Goal: Information Seeking & Learning: Learn about a topic

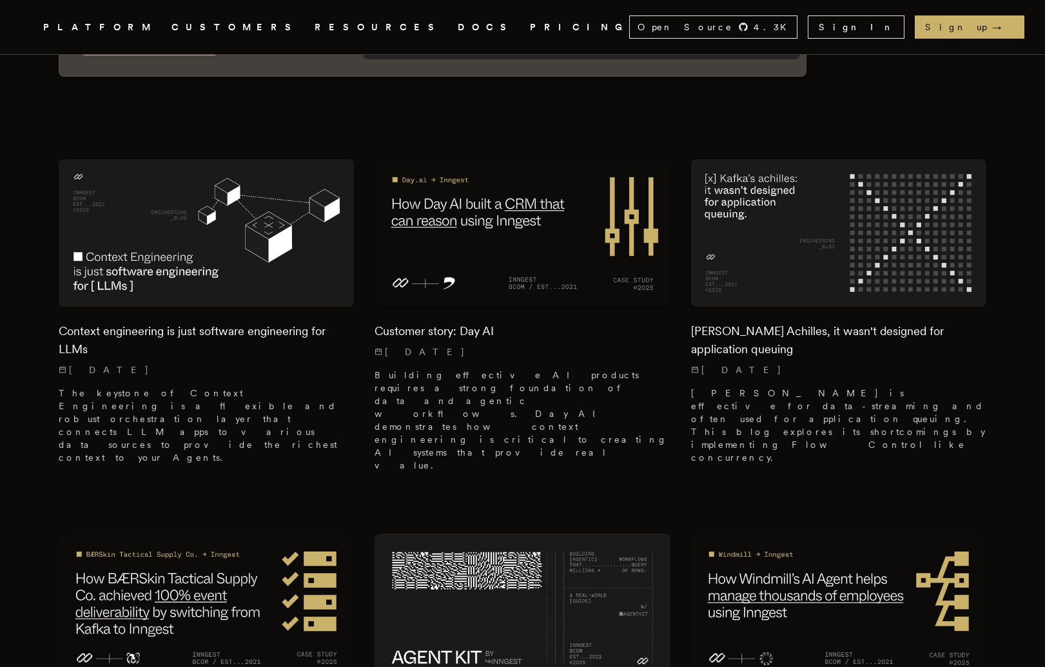
scroll to position [537, 0]
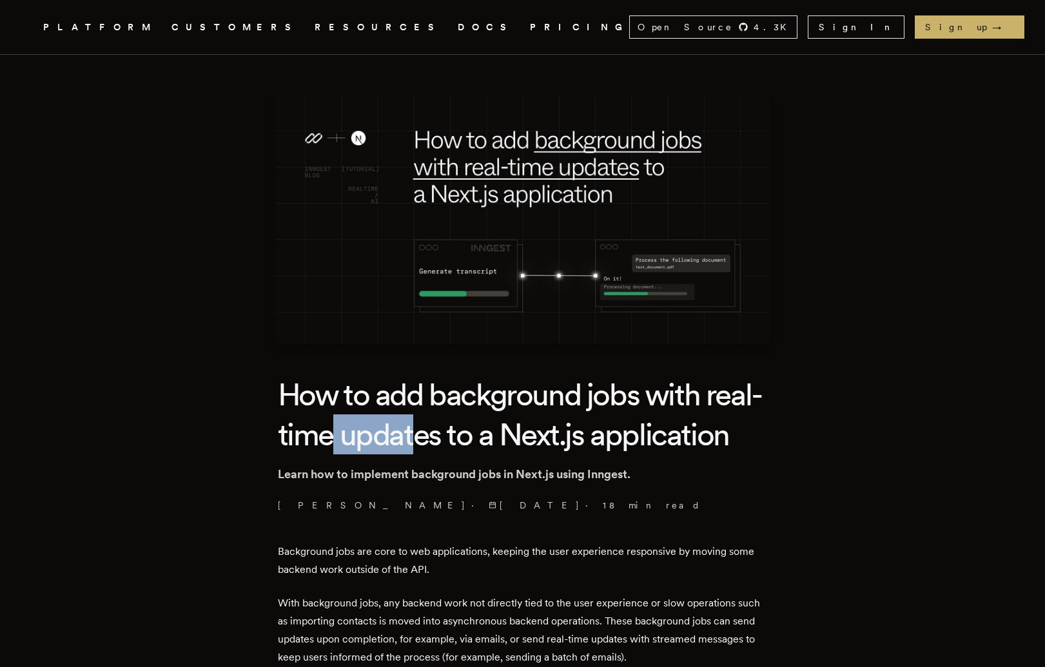
drag, startPoint x: 439, startPoint y: 454, endPoint x: 394, endPoint y: 450, distance: 45.3
click at [394, 450] on h1 "How to add background jobs with real-time updates to a Next.js application" at bounding box center [523, 414] width 490 height 81
click at [396, 454] on h1 "How to add background jobs with real-time updates to a Next.js application" at bounding box center [523, 414] width 490 height 81
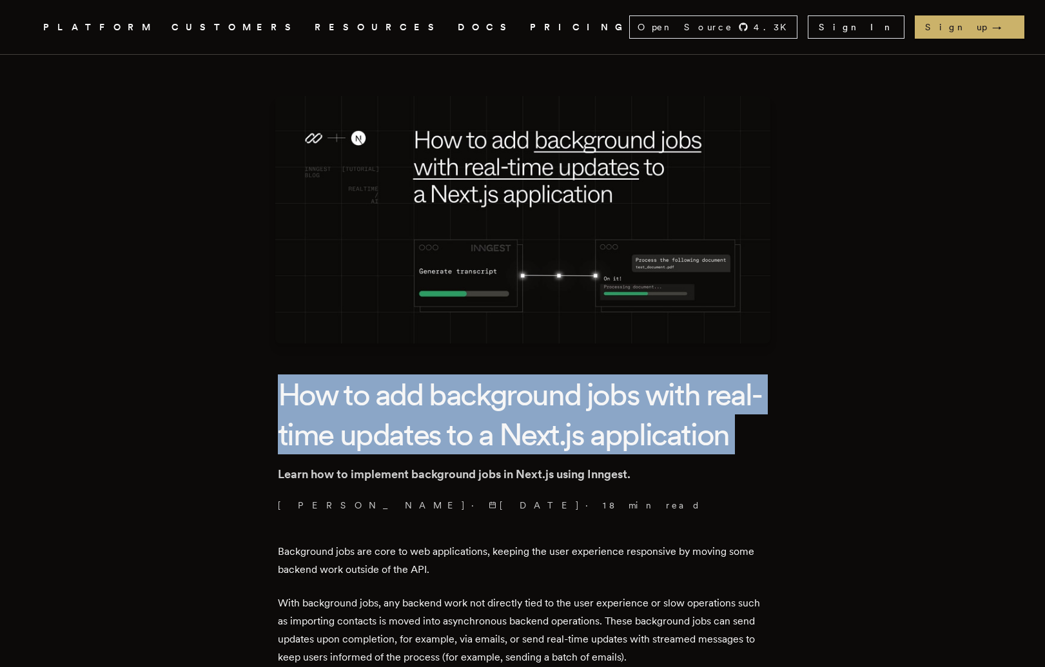
drag, startPoint x: 396, startPoint y: 454, endPoint x: 371, endPoint y: 494, distance: 47.5
click at [371, 455] on h1 "How to add background jobs with real-time updates to a Next.js application" at bounding box center [523, 414] width 490 height 81
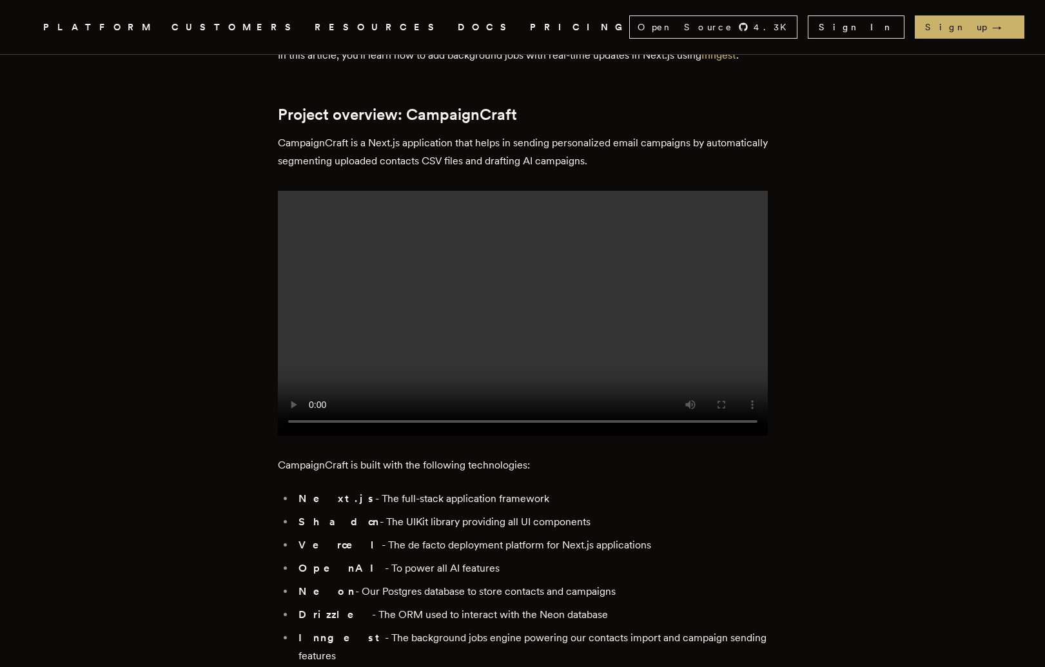
scroll to position [773, 0]
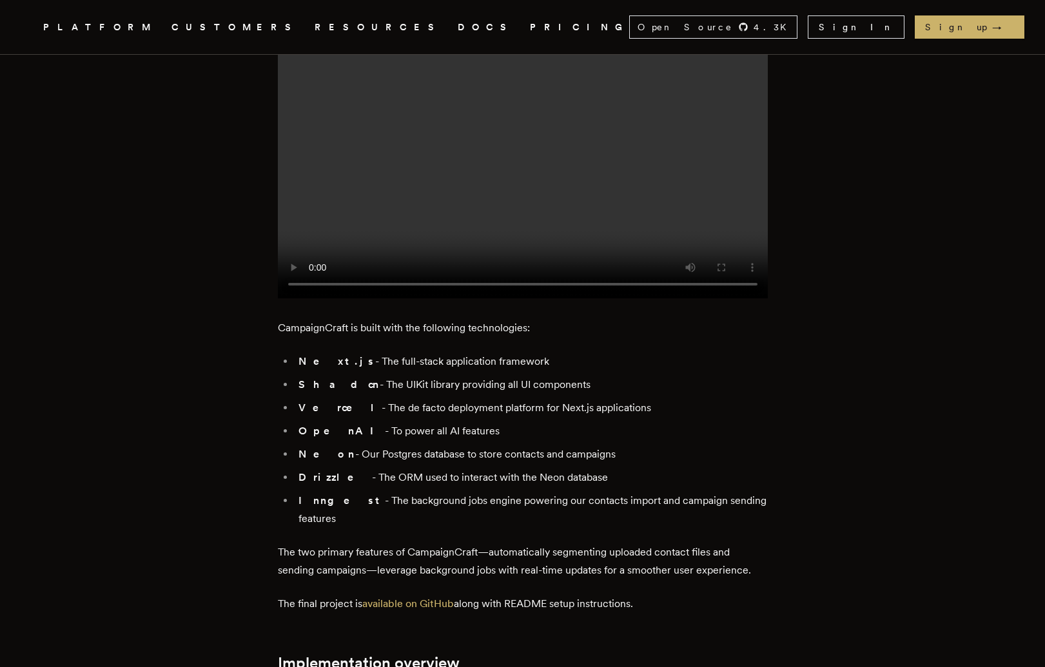
click at [483, 298] on video at bounding box center [523, 175] width 490 height 245
click at [397, 298] on video at bounding box center [523, 175] width 490 height 245
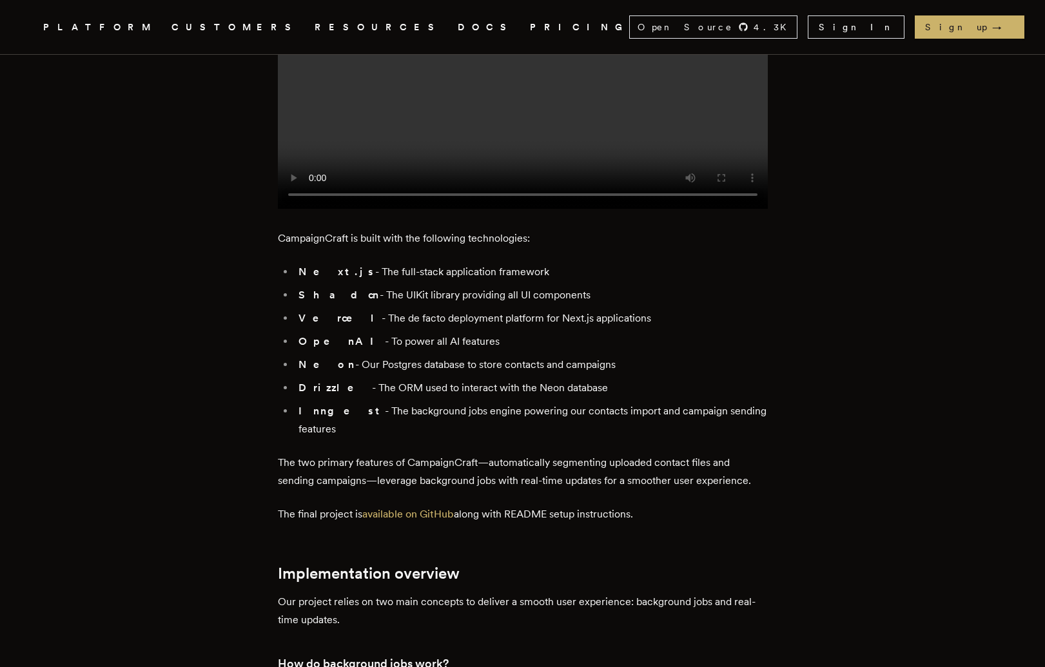
scroll to position [863, 0]
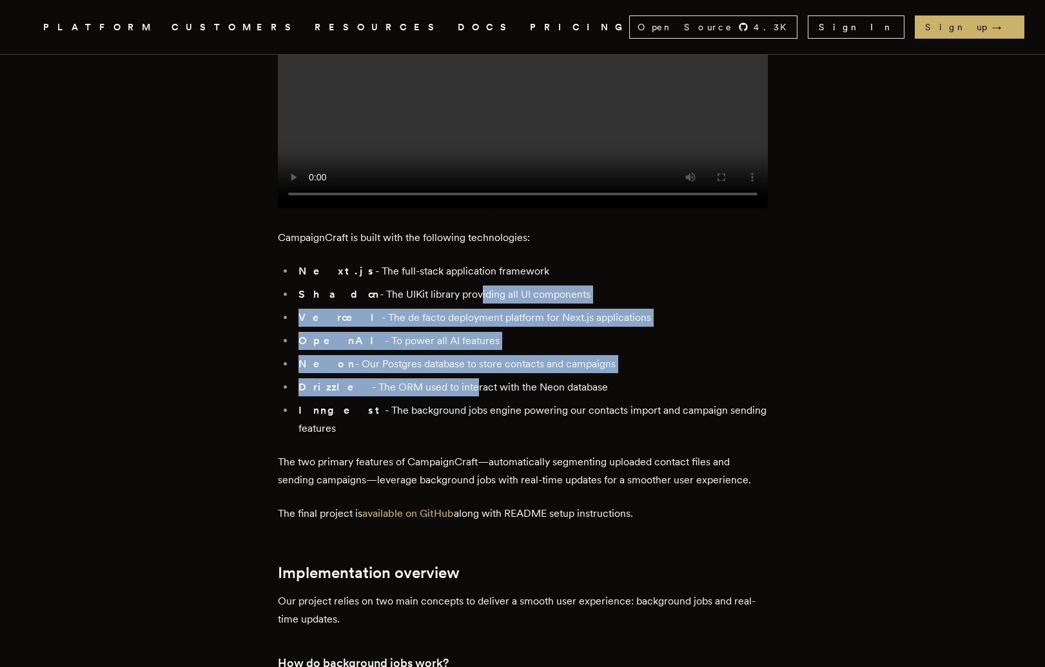
drag, startPoint x: 438, startPoint y: 528, endPoint x: 441, endPoint y: 590, distance: 61.3
click at [439, 438] on ul "Next.js - The full-stack application framework Shadcn - The UIKit library provi…" at bounding box center [523, 349] width 490 height 175
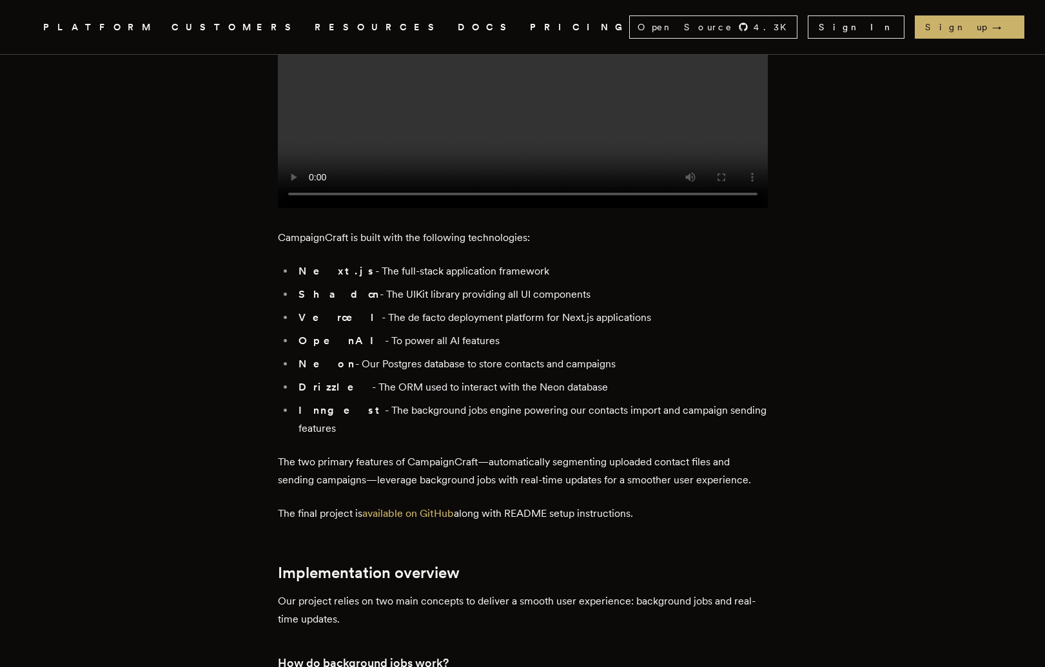
click at [447, 396] on li "Drizzle - The ORM used to interact with the Neon database" at bounding box center [530, 387] width 473 height 18
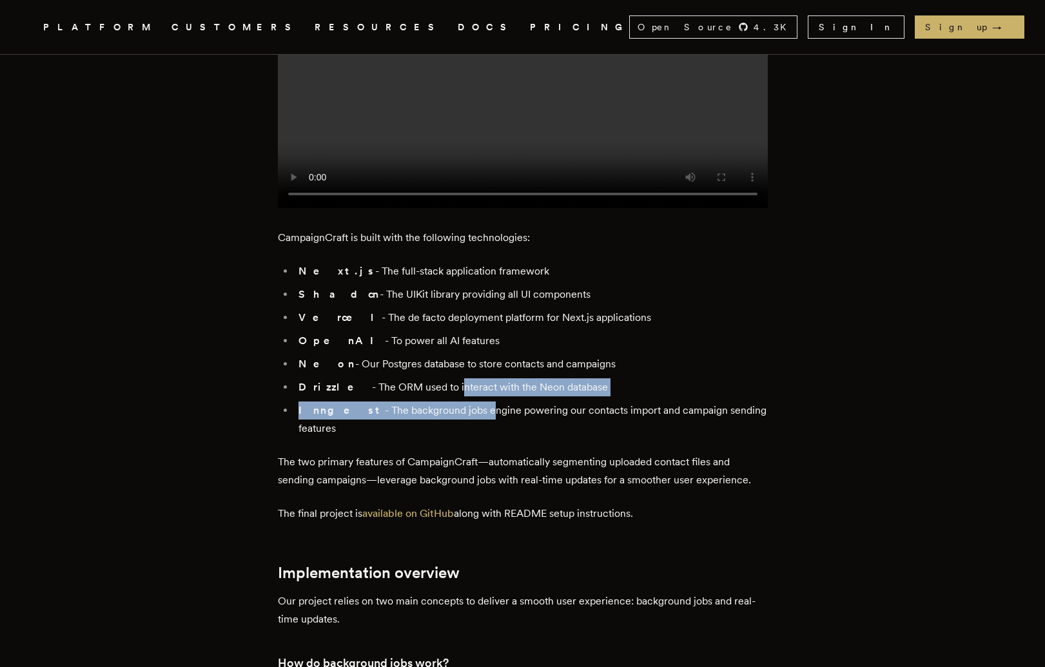
drag, startPoint x: 447, startPoint y: 599, endPoint x: 441, endPoint y: 605, distance: 7.8
click at [441, 438] on ul "Next.js - The full-stack application framework Shadcn - The UIKit library provi…" at bounding box center [523, 349] width 490 height 175
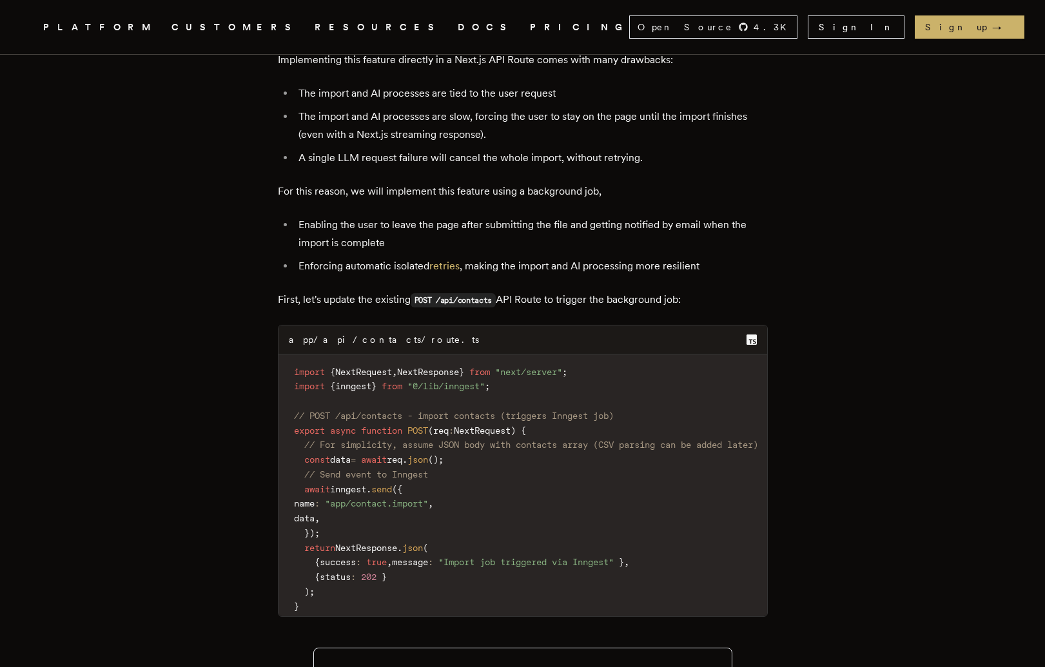
scroll to position [4881, 0]
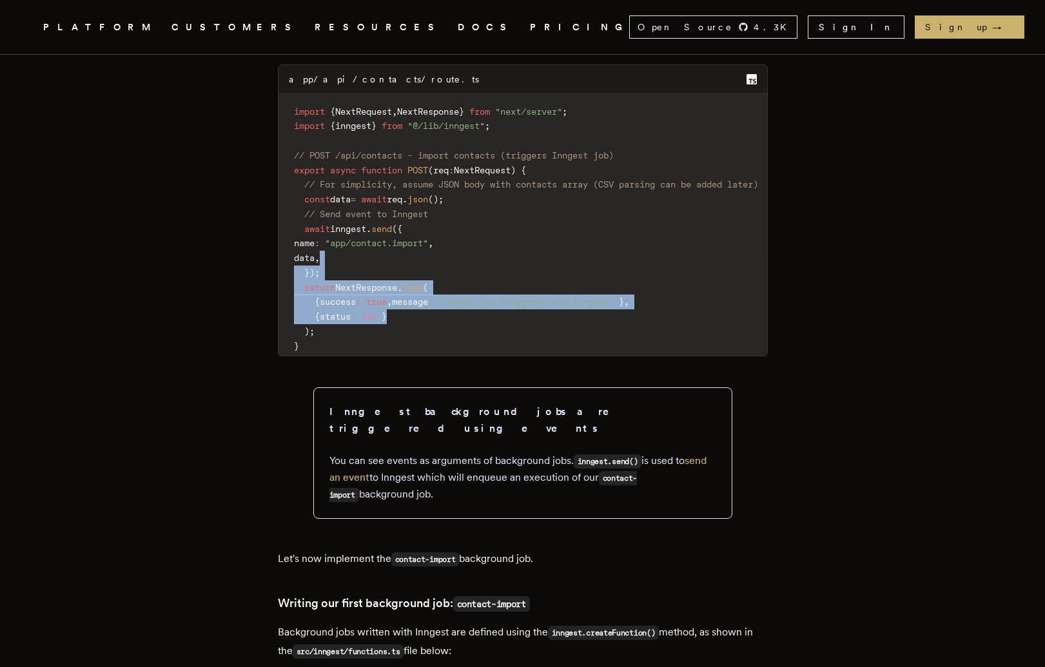
drag, startPoint x: 423, startPoint y: 293, endPoint x: 418, endPoint y: 358, distance: 65.9
click at [418, 356] on code "import { NextRequest , NextResponse } from "next/server" ; import { inngest } f…" at bounding box center [525, 229] width 495 height 255
drag, startPoint x: 421, startPoint y: 374, endPoint x: 411, endPoint y: 298, distance: 76.6
click at [413, 304] on code "import { NextRequest , NextResponse } from "next/server" ; import { inngest } f…" at bounding box center [525, 229] width 495 height 255
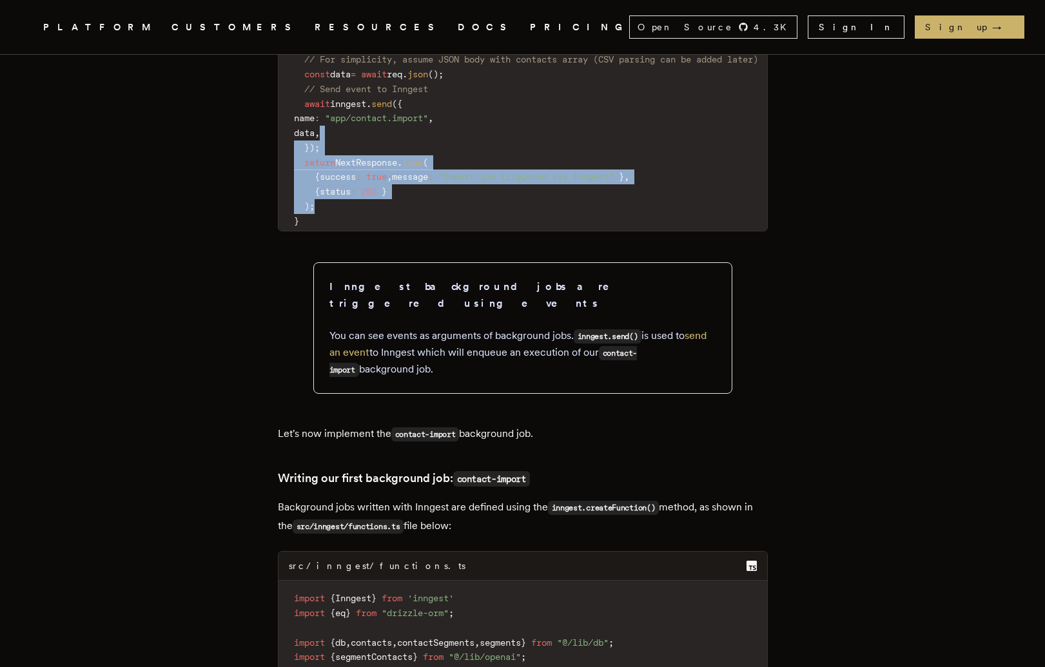
scroll to position [5009, 0]
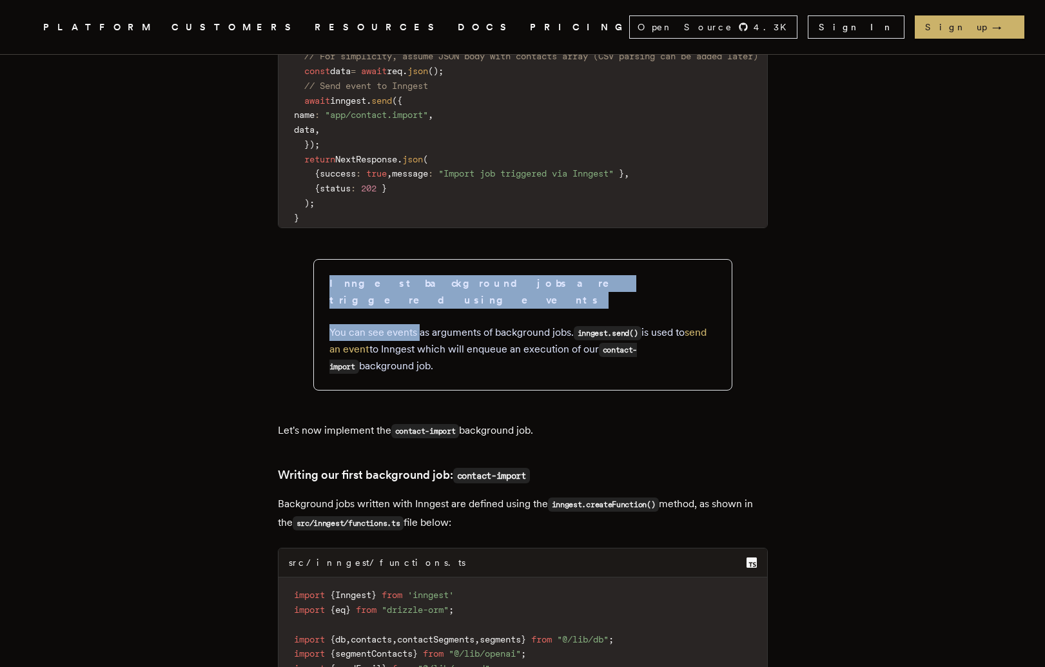
drag, startPoint x: 419, startPoint y: 332, endPoint x: 427, endPoint y: 363, distance: 31.9
click at [423, 364] on aside "Inngest background jobs are triggered using events You can see events as argume…" at bounding box center [522, 324] width 419 height 131
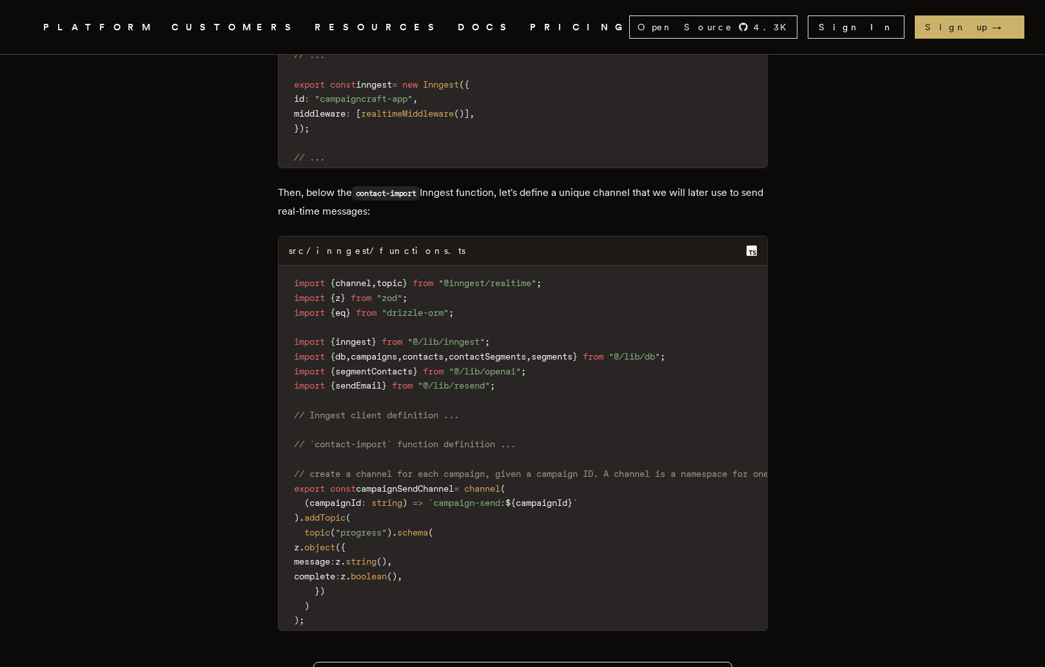
scroll to position [7386, 0]
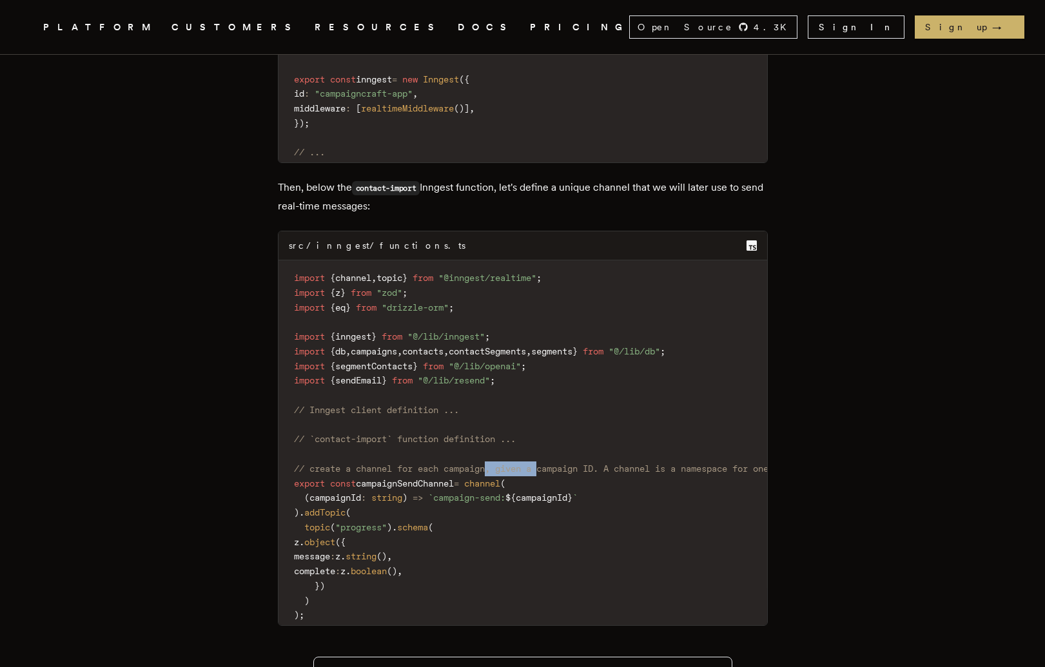
drag, startPoint x: 499, startPoint y: 503, endPoint x: 568, endPoint y: 521, distance: 71.4
click at [555, 474] on span "// create a channel for each campaign, given a campaign ID. A channel is a name…" at bounding box center [600, 468] width 613 height 10
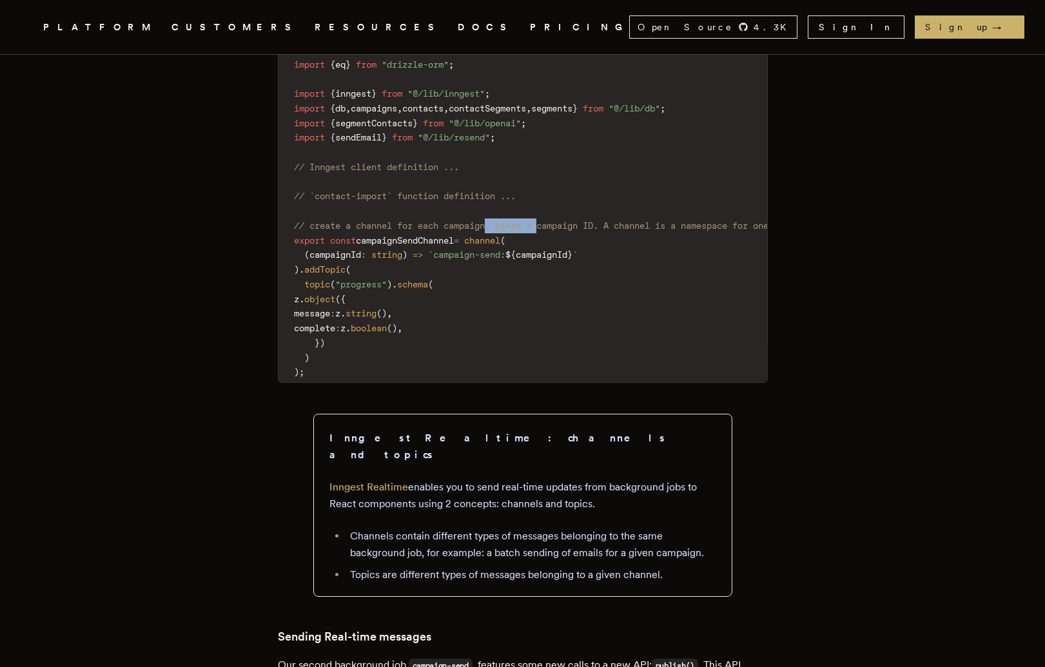
scroll to position [7629, 0]
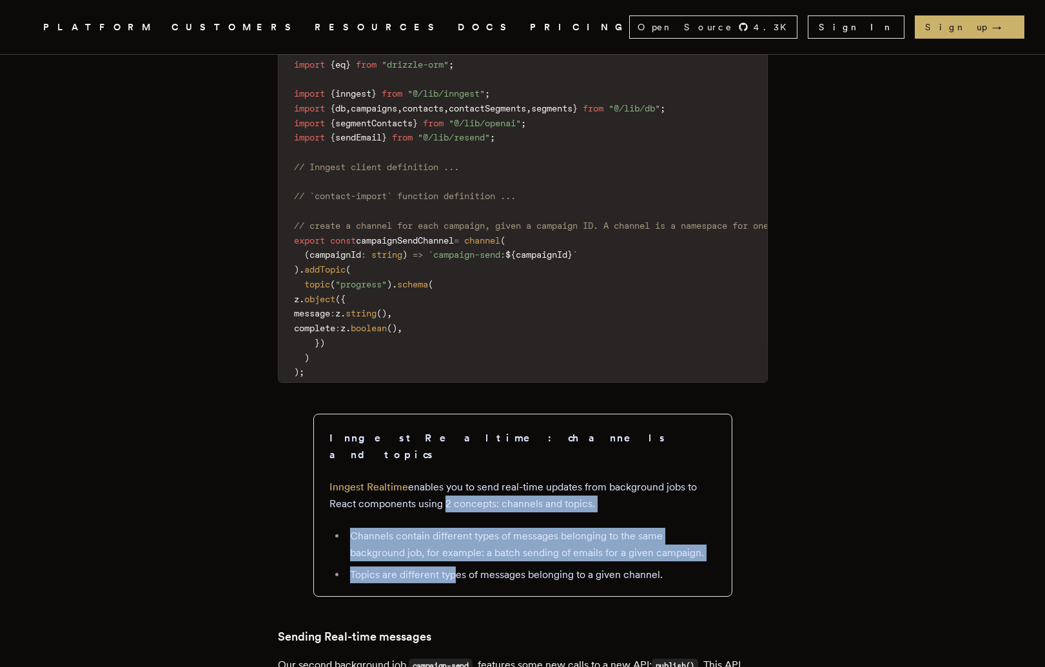
drag, startPoint x: 461, startPoint y: 601, endPoint x: 445, endPoint y: 532, distance: 70.3
click at [445, 532] on aside "Inngest Realtime: channels and topics Inngest Realtime enables you to send real…" at bounding box center [522, 505] width 419 height 183
click at [445, 512] on p "Inngest Realtime enables you to send real-time updates from background jobs to …" at bounding box center [522, 496] width 387 height 34
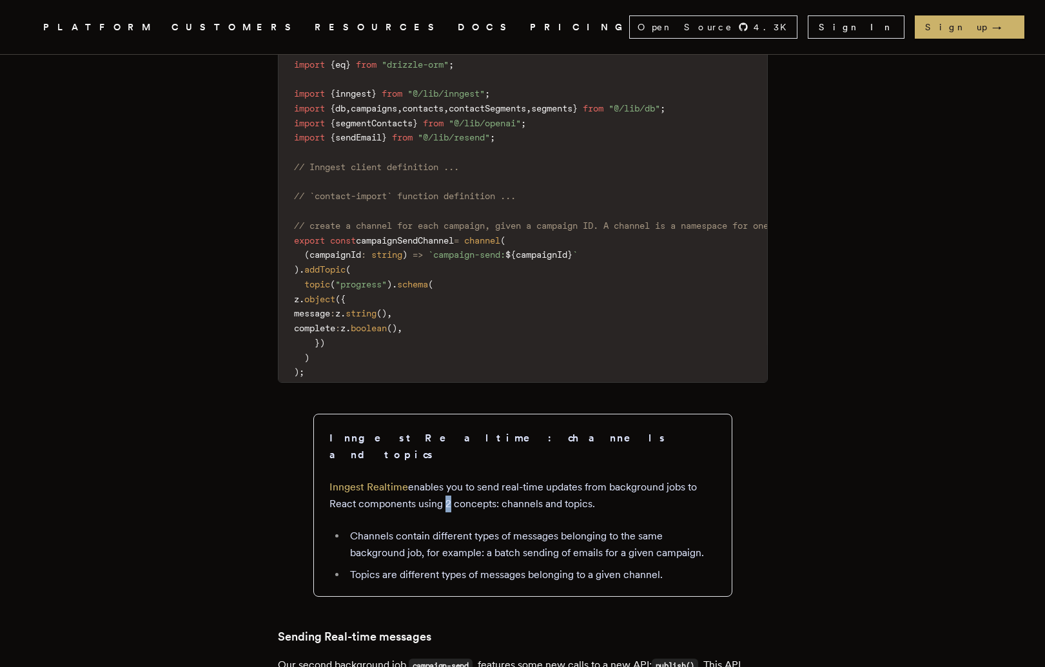
click at [445, 512] on p "Inngest Realtime enables you to send real-time updates from background jobs to …" at bounding box center [522, 496] width 387 height 34
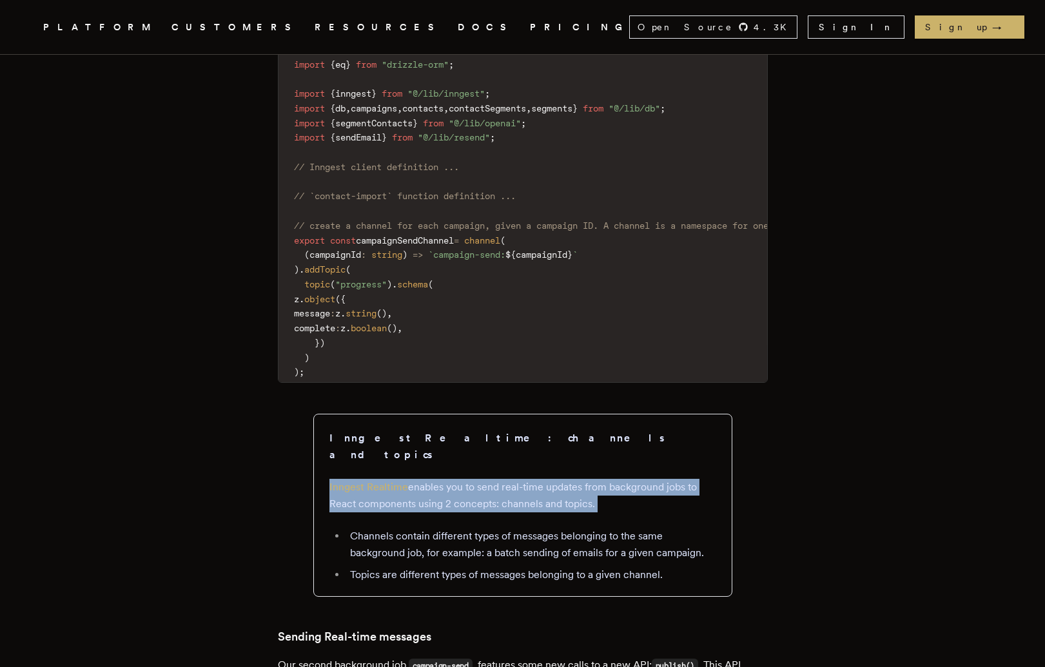
click at [445, 512] on p "Inngest Realtime enables you to send real-time updates from background jobs to …" at bounding box center [522, 496] width 387 height 34
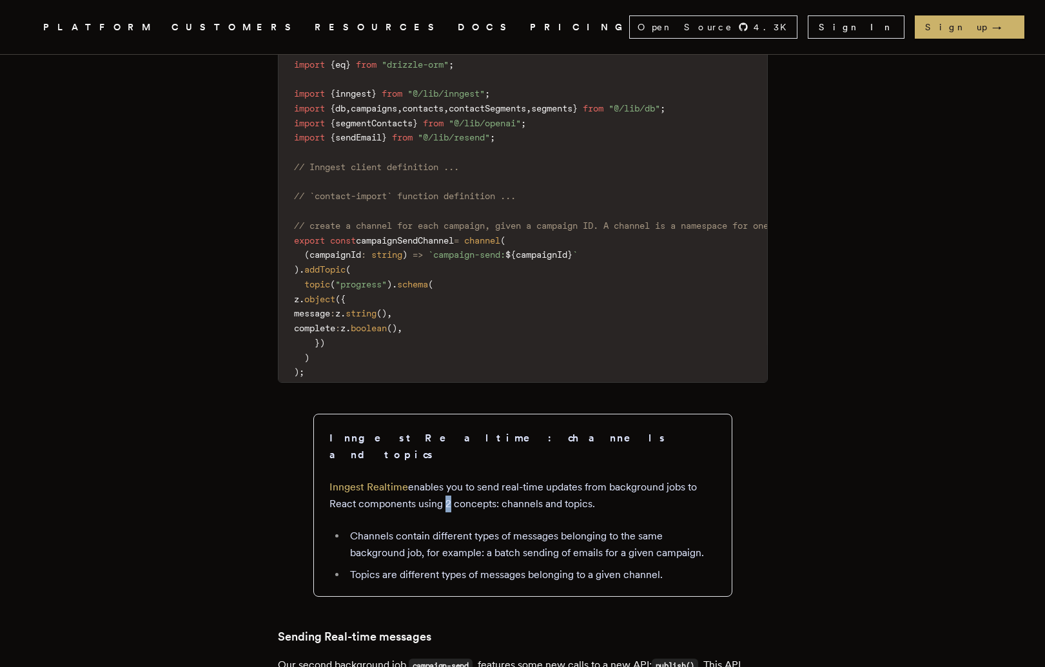
click at [445, 512] on p "Inngest Realtime enables you to send real-time updates from background jobs to …" at bounding box center [522, 496] width 387 height 34
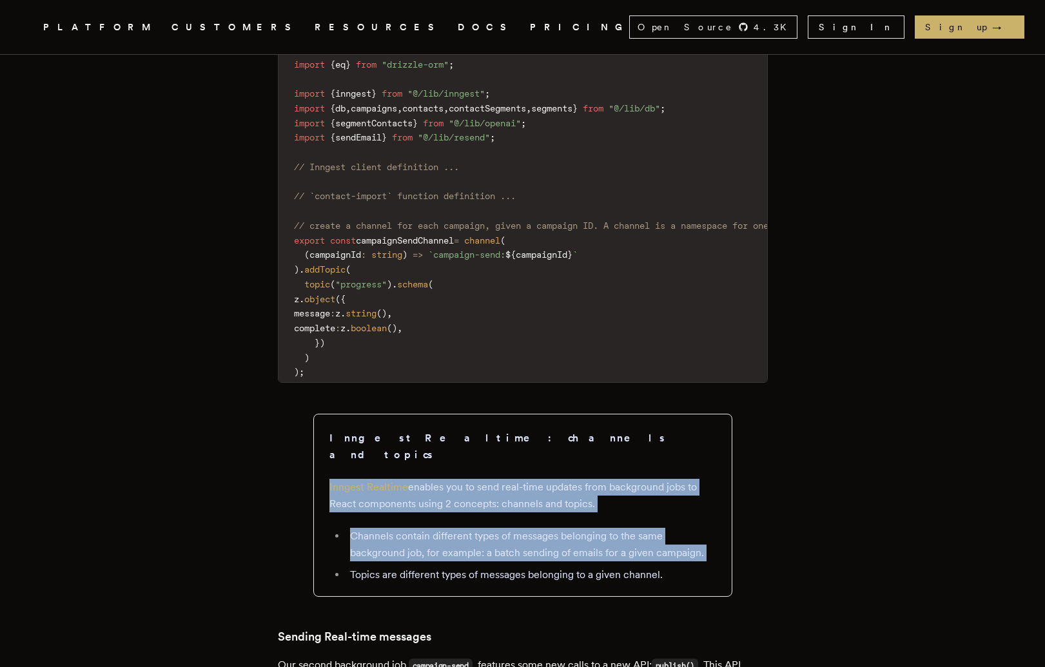
drag, startPoint x: 445, startPoint y: 530, endPoint x: 434, endPoint y: 550, distance: 22.2
click at [434, 550] on aside "Inngest Realtime: channels and topics Inngest Realtime enables you to send real…" at bounding box center [522, 505] width 419 height 183
click at [434, 557] on li "Channels contain different types of messages belonging to the same background j…" at bounding box center [531, 545] width 370 height 34
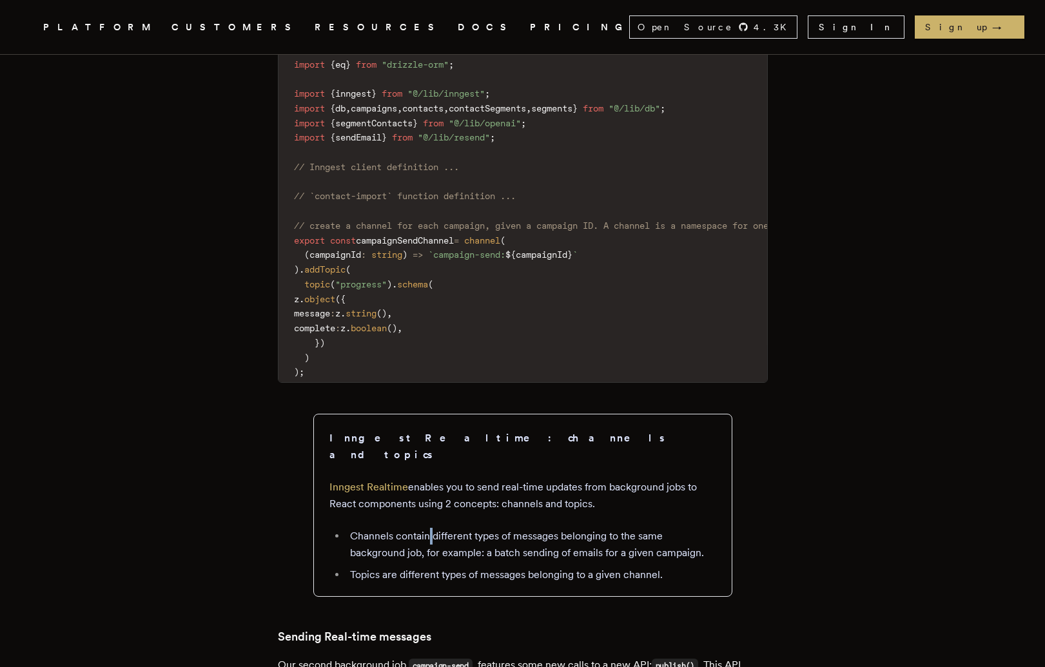
click at [434, 557] on li "Channels contain different types of messages belonging to the same background j…" at bounding box center [531, 545] width 370 height 34
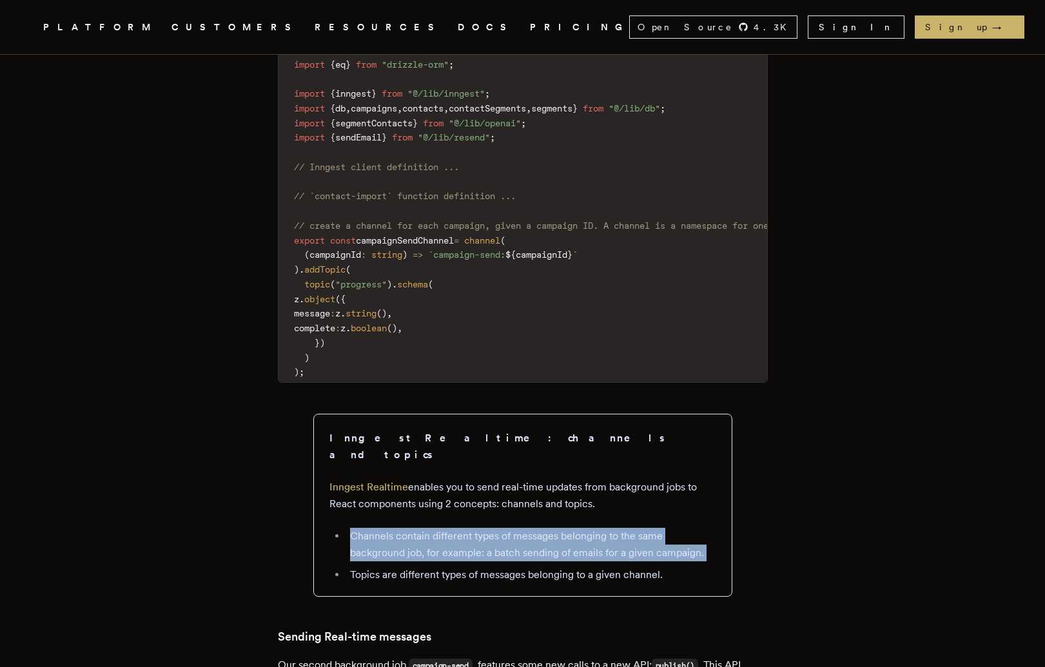
click at [434, 557] on li "Channels contain different types of messages belonging to the same background j…" at bounding box center [531, 545] width 370 height 34
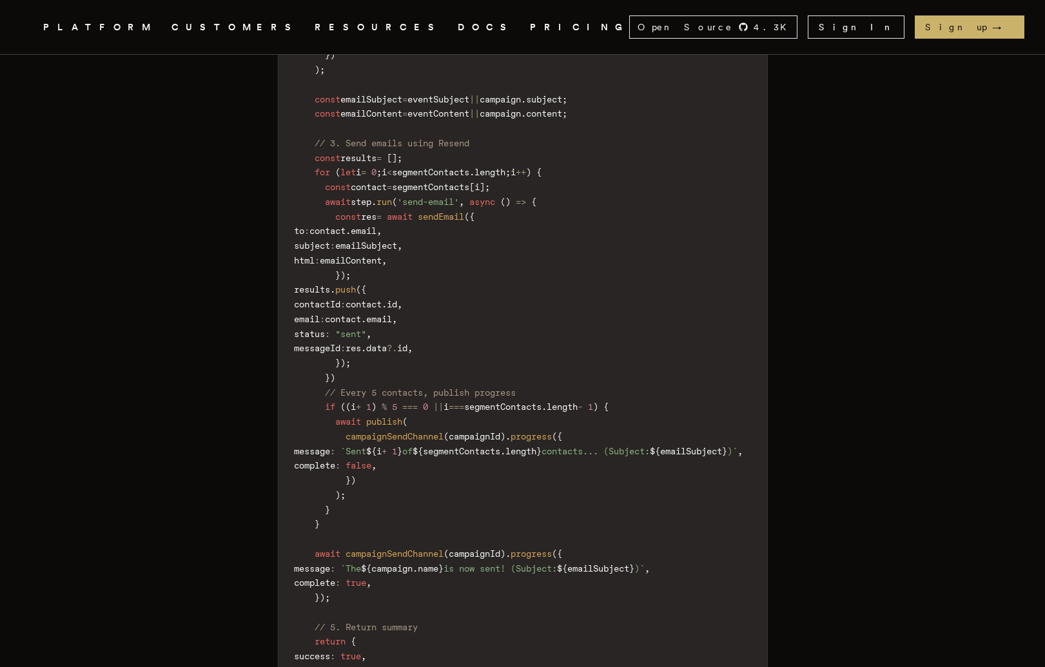
scroll to position [9259, 0]
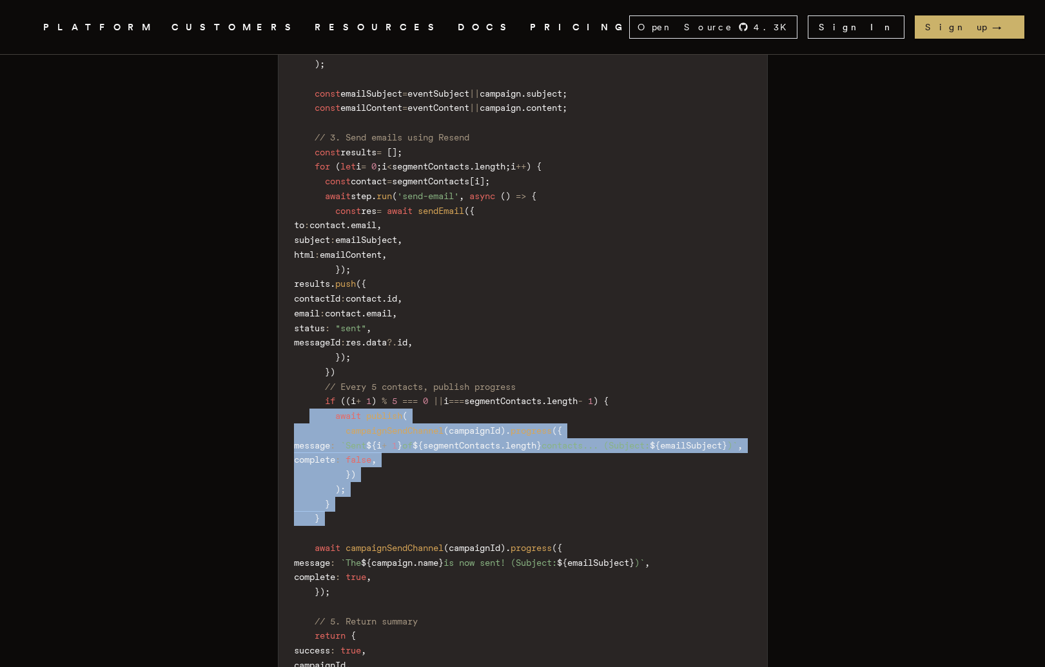
drag, startPoint x: 456, startPoint y: 556, endPoint x: 334, endPoint y: 428, distance: 177.3
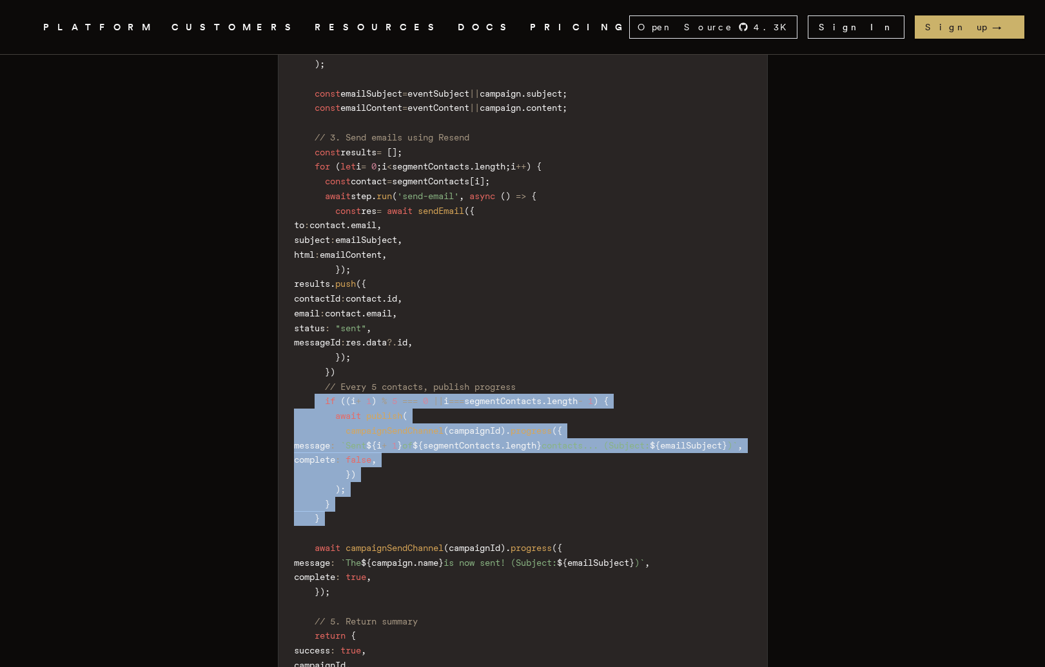
click at [335, 406] on span "if" at bounding box center [330, 401] width 10 height 10
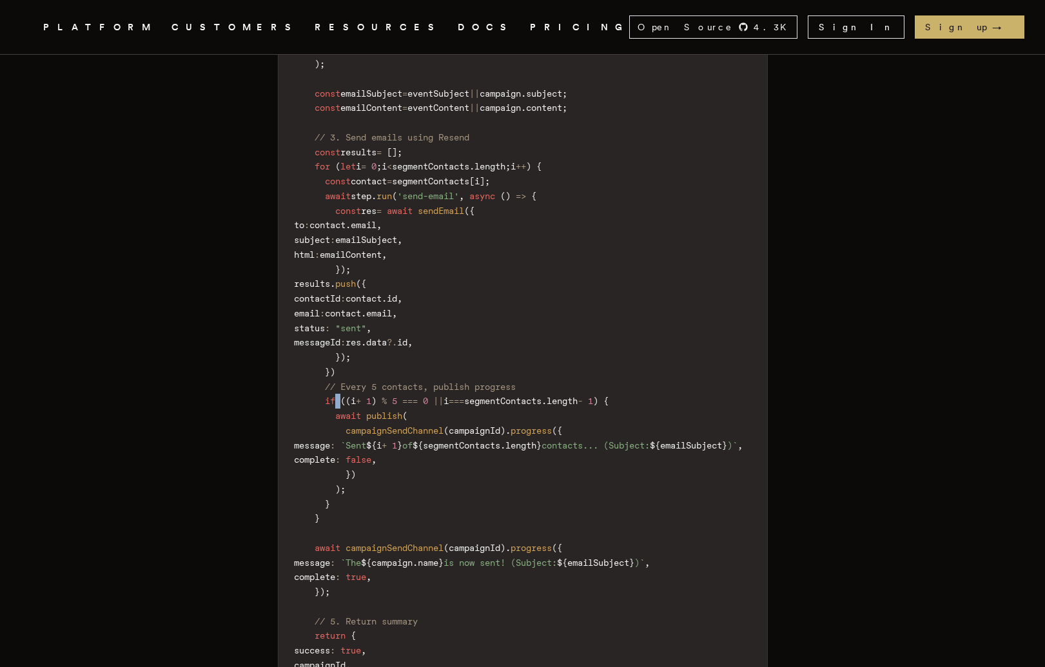
click at [335, 406] on span "if" at bounding box center [330, 401] width 10 height 10
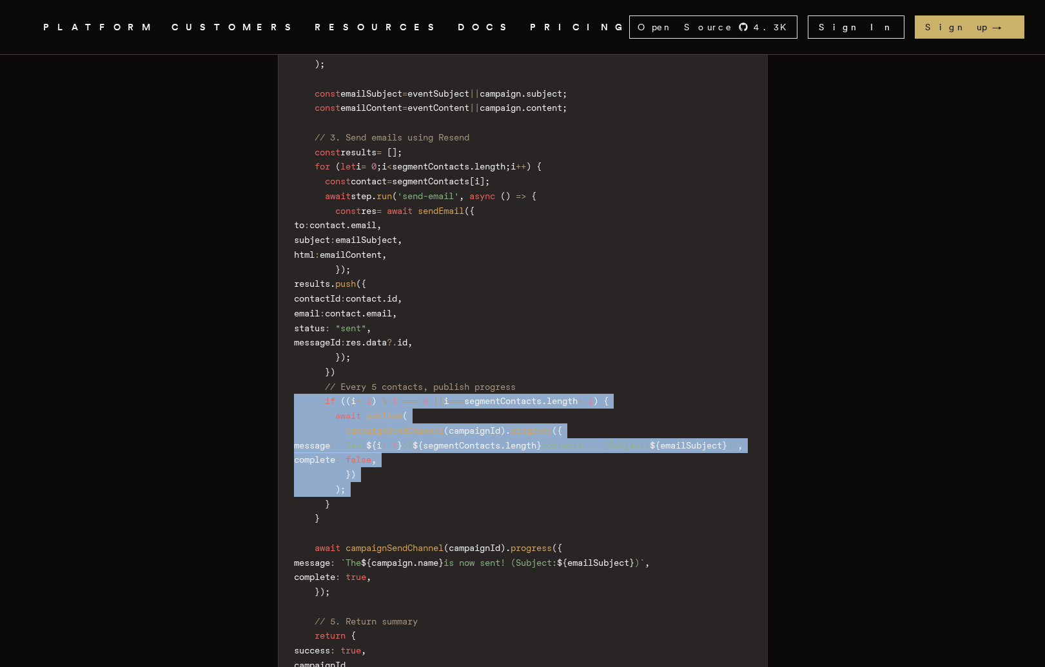
drag, startPoint x: 341, startPoint y: 426, endPoint x: 341, endPoint y: 515, distance: 89.6
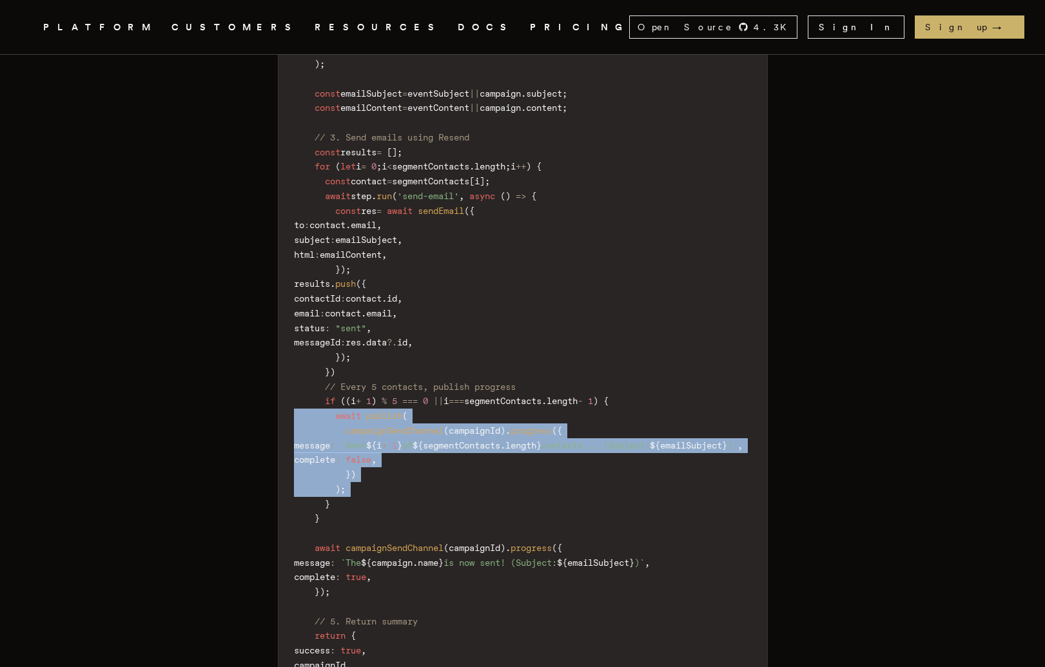
drag, startPoint x: 342, startPoint y: 522, endPoint x: 327, endPoint y: 440, distance: 83.2
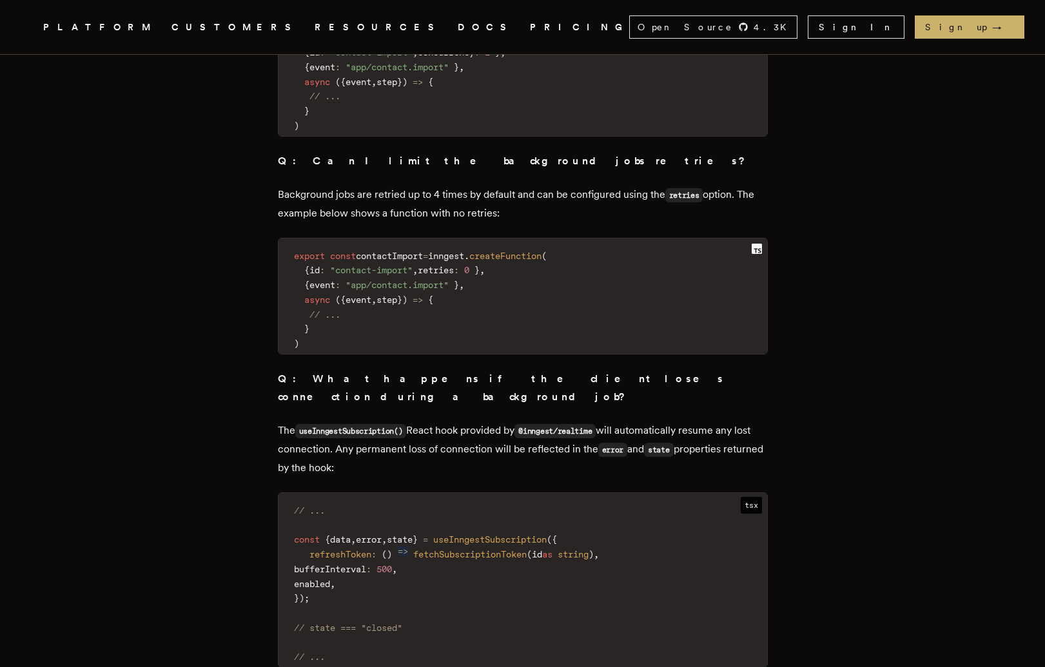
scroll to position [12579, 0]
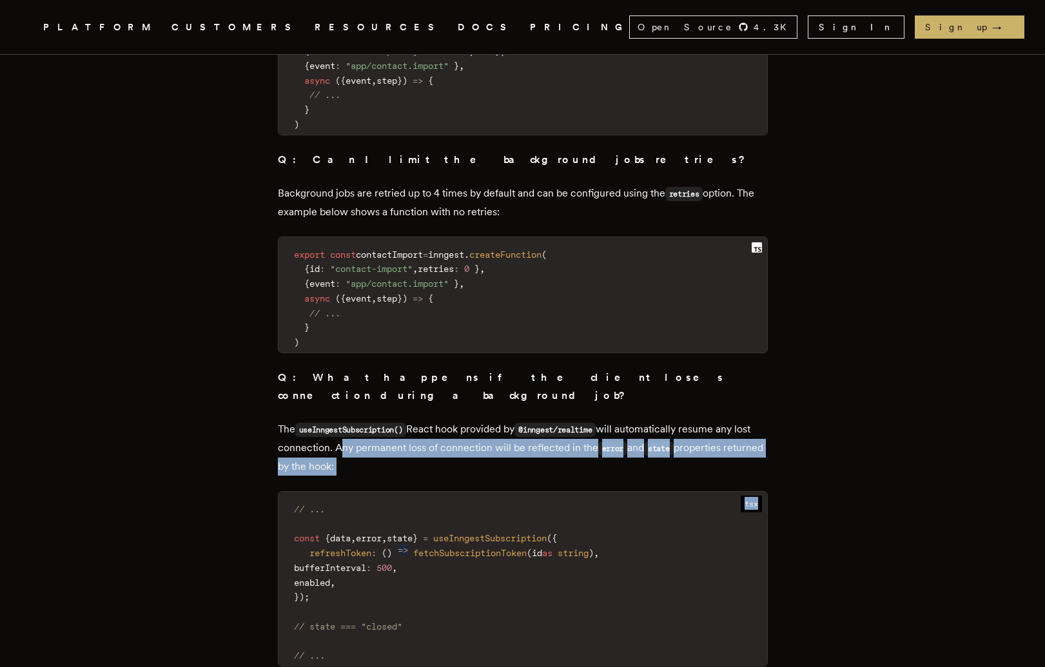
drag, startPoint x: 424, startPoint y: 472, endPoint x: 359, endPoint y: 434, distance: 75.7
click at [359, 434] on p "The useInngestSubscription() React hook provided by @inngest/realtime will auto…" at bounding box center [523, 447] width 490 height 55
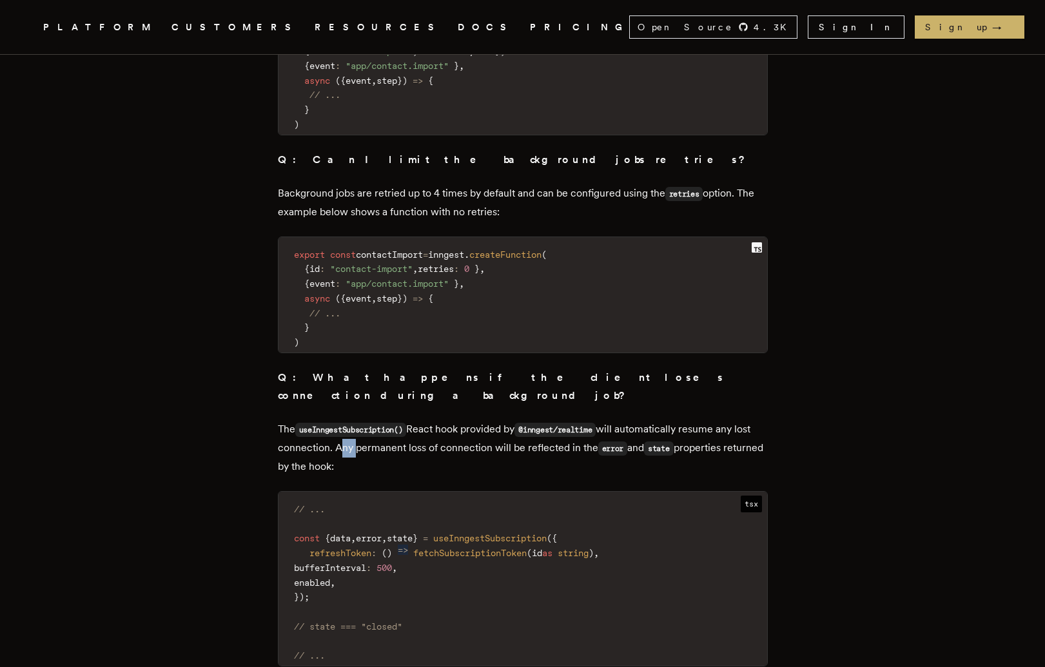
click at [359, 434] on p "The useInngestSubscription() React hook provided by @inngest/realtime will auto…" at bounding box center [523, 447] width 490 height 55
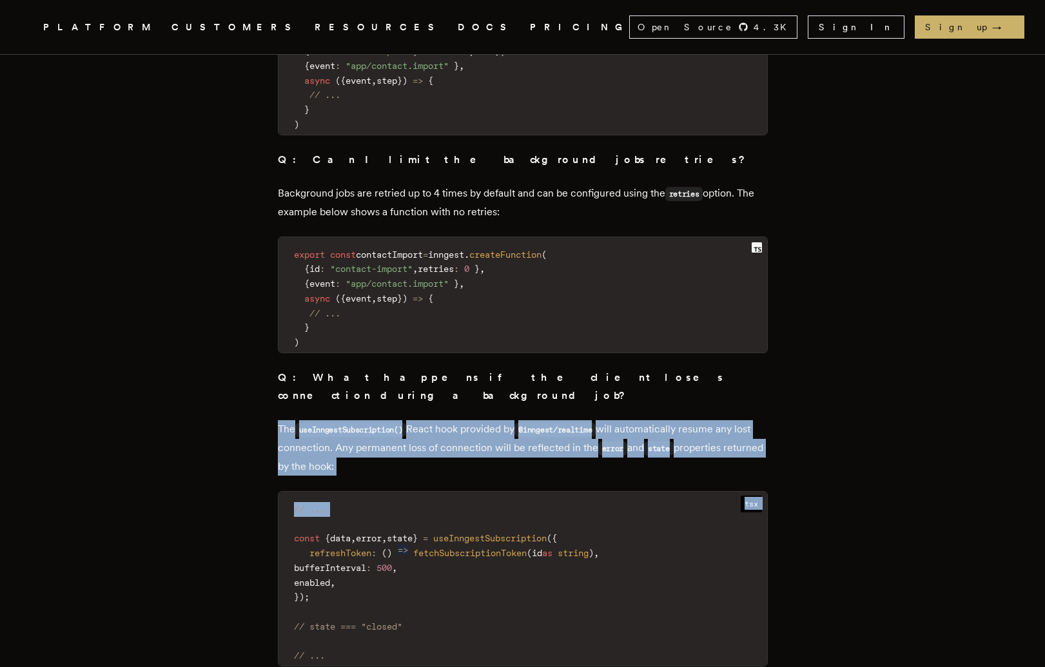
drag, startPoint x: 359, startPoint y: 434, endPoint x: 363, endPoint y: 512, distance: 78.1
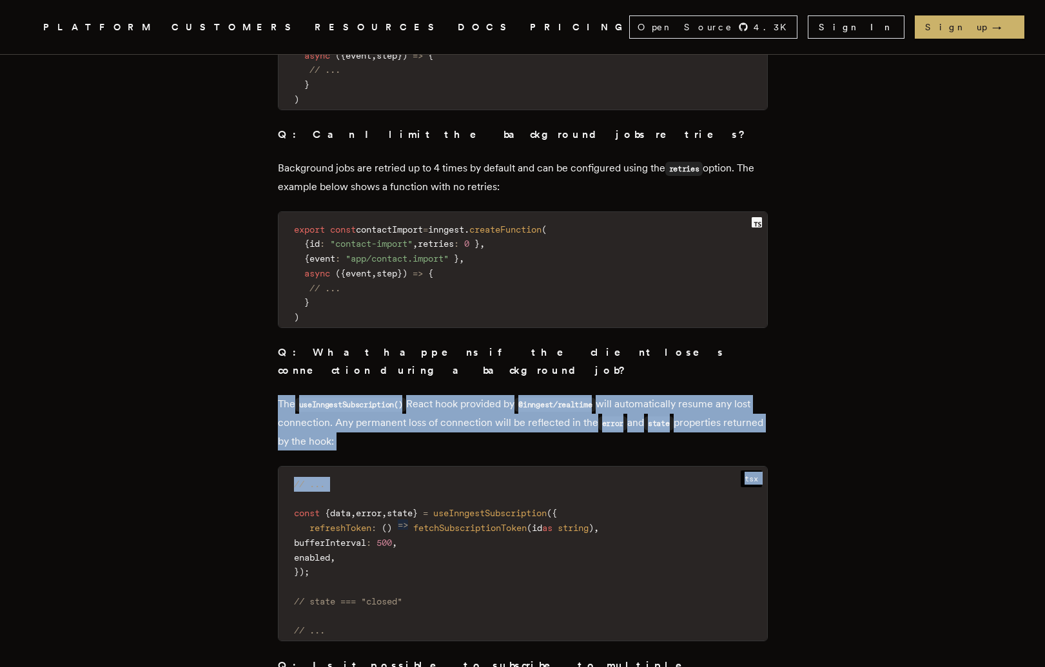
scroll to position [12666, 0]
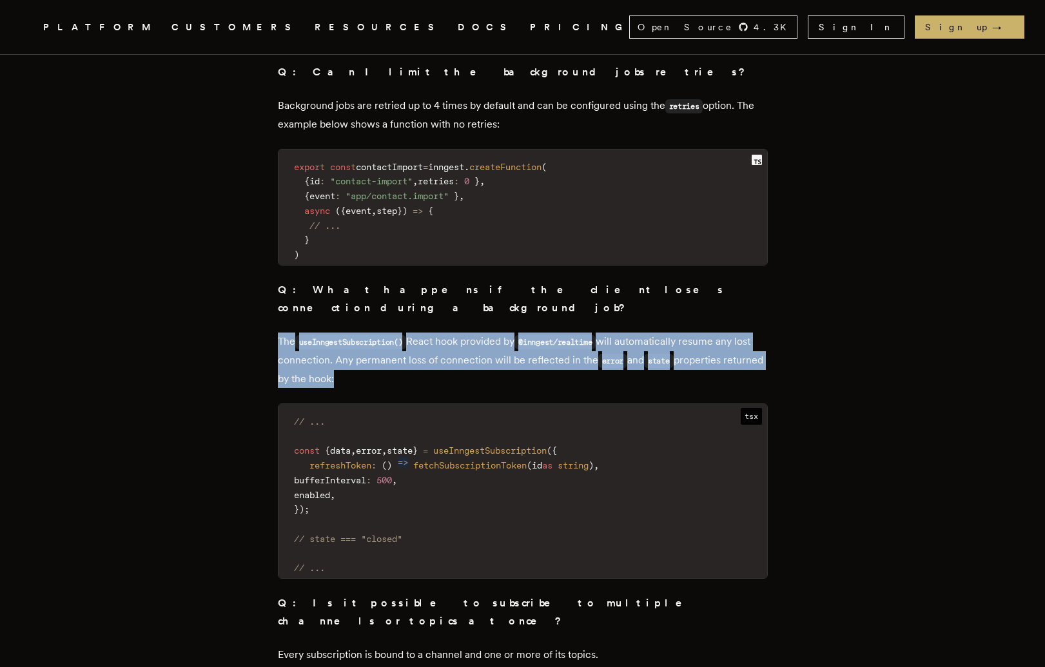
drag, startPoint x: 497, startPoint y: 369, endPoint x: 393, endPoint y: 349, distance: 106.3
click at [394, 349] on p "The useInngestSubscription() React hook provided by @inngest/realtime will auto…" at bounding box center [523, 359] width 490 height 55
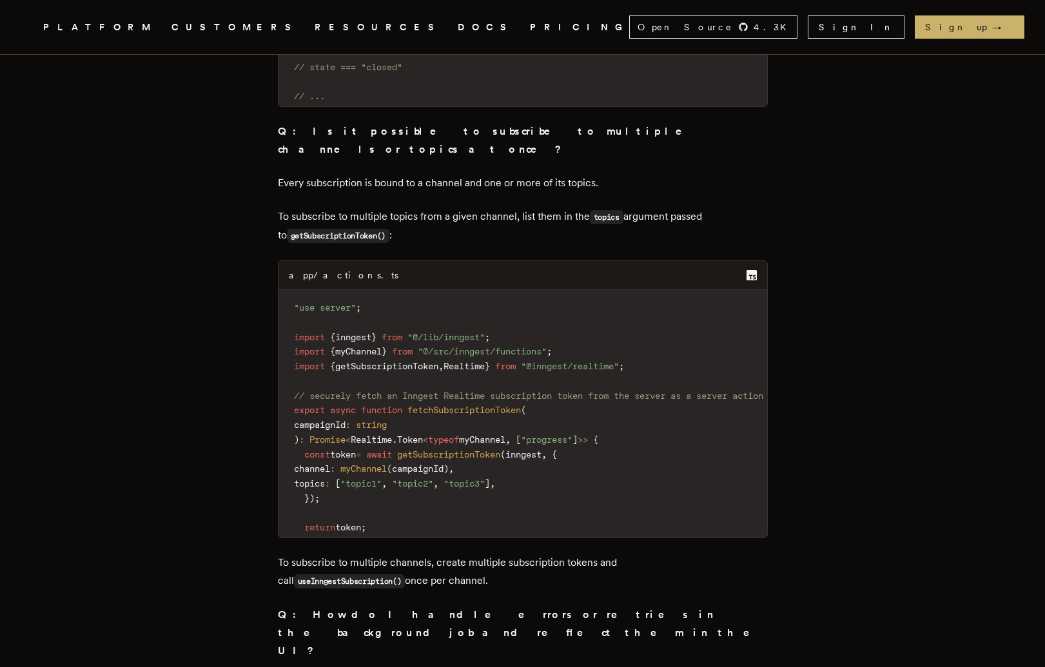
scroll to position [13181, 0]
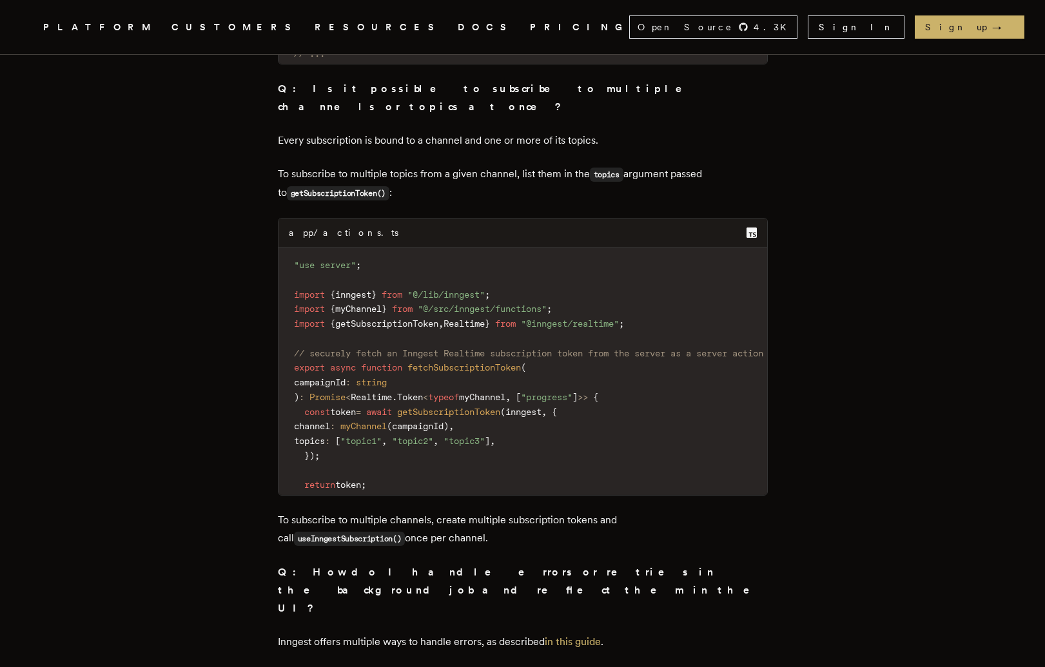
click at [385, 31] on div "PLATFORM CUSTOMERS RESOURCES DOCS PRICING" at bounding box center [336, 27] width 586 height 16
click at [530, 30] on link "PRICING" at bounding box center [579, 27] width 99 height 16
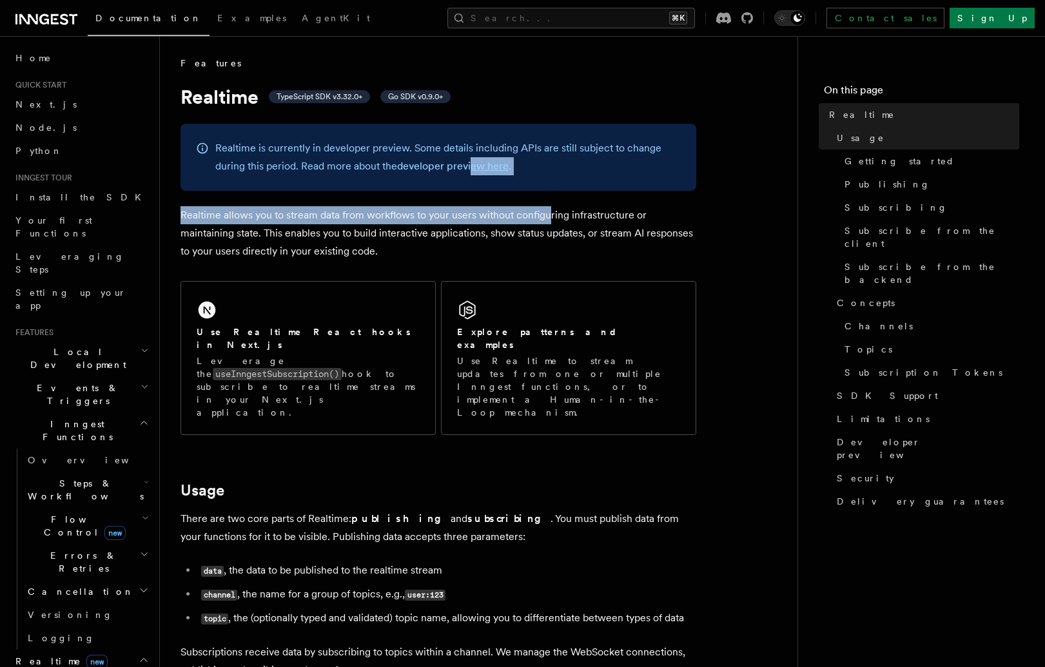
drag, startPoint x: 548, startPoint y: 214, endPoint x: 467, endPoint y: 155, distance: 100.2
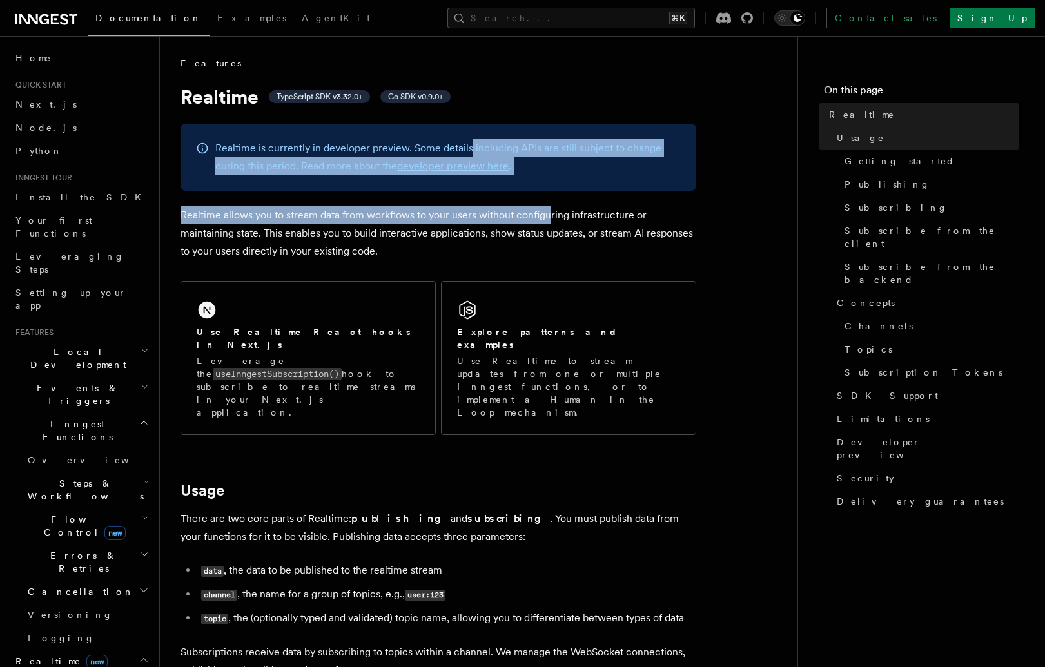
click at [467, 155] on p "Realtime is currently in developer preview. Some details including APIs are sti…" at bounding box center [447, 157] width 465 height 36
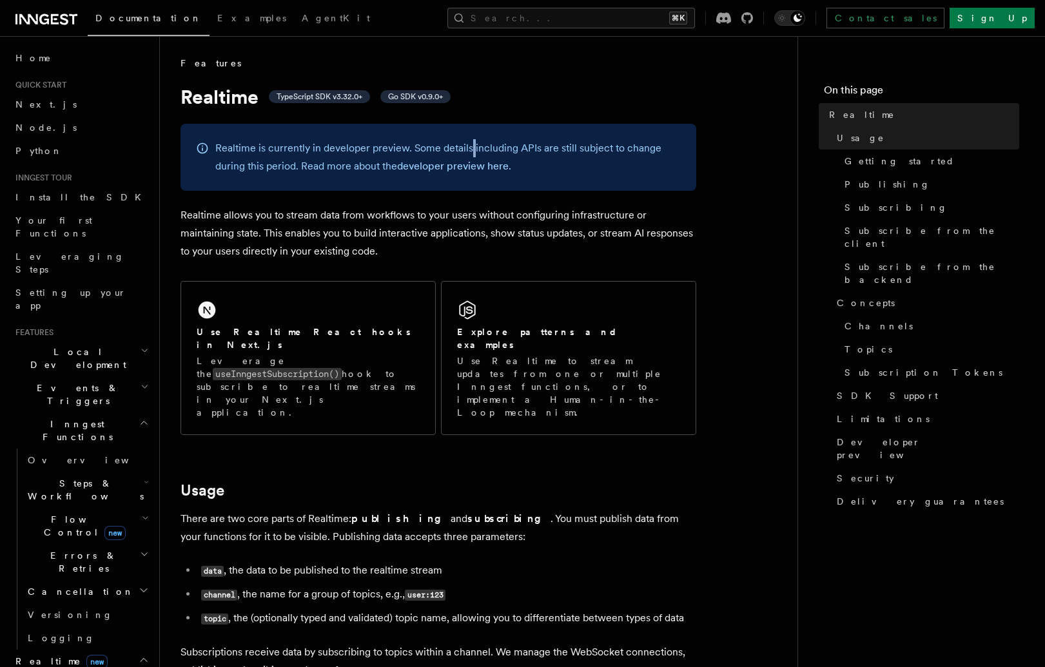
click at [467, 155] on p "Realtime is currently in developer preview. Some details including APIs are sti…" at bounding box center [447, 157] width 465 height 36
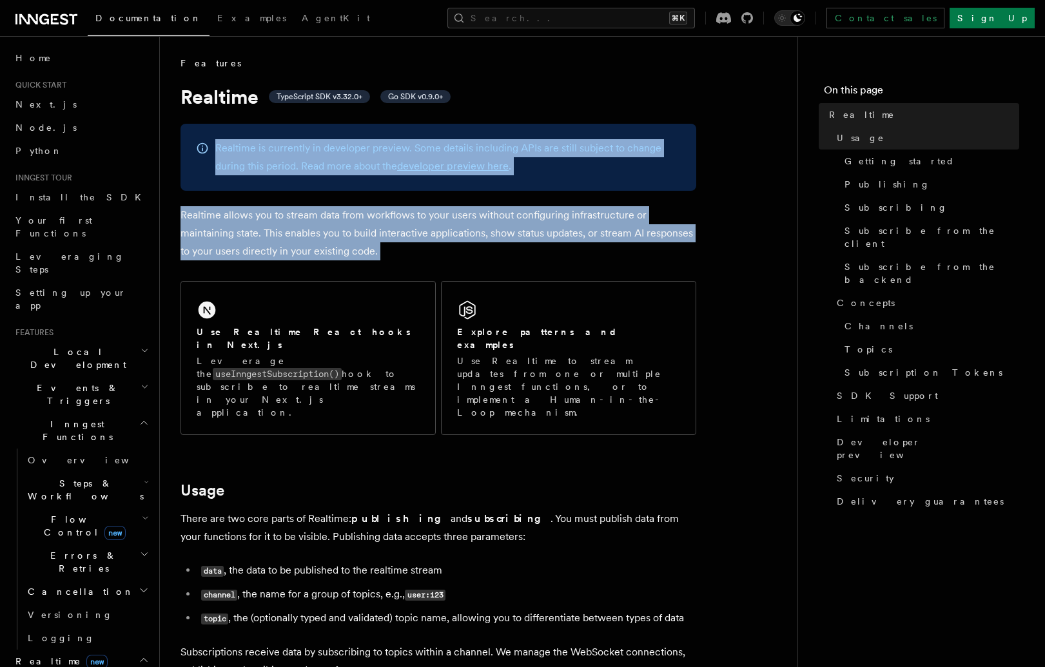
drag, startPoint x: 467, startPoint y: 155, endPoint x: 430, endPoint y: 249, distance: 100.4
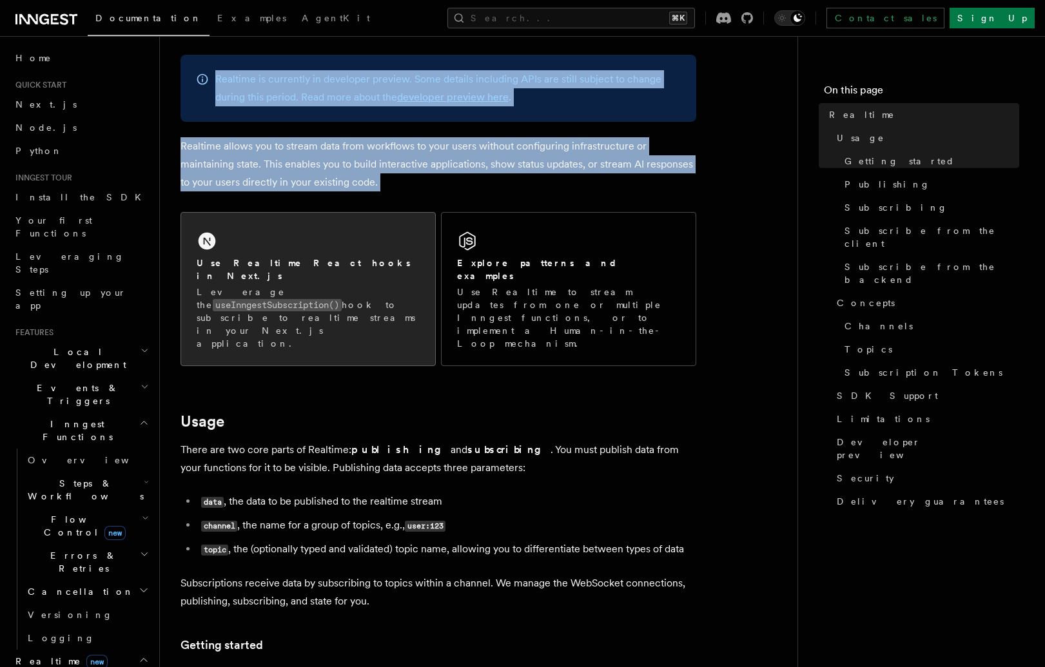
scroll to position [196, 0]
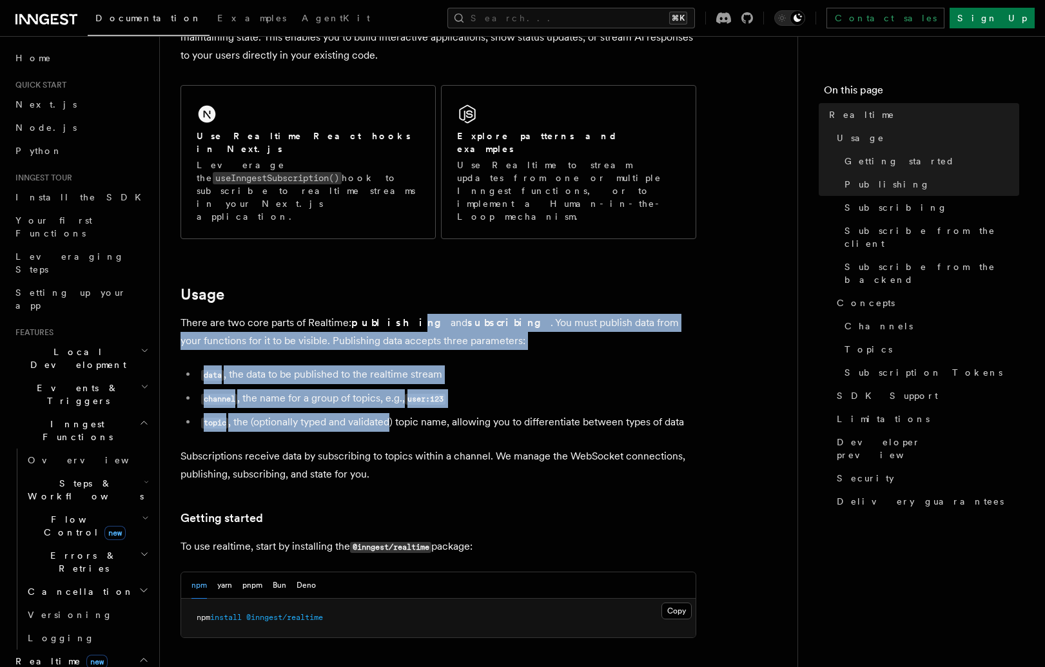
drag, startPoint x: 390, startPoint y: 289, endPoint x: 396, endPoint y: 389, distance: 100.7
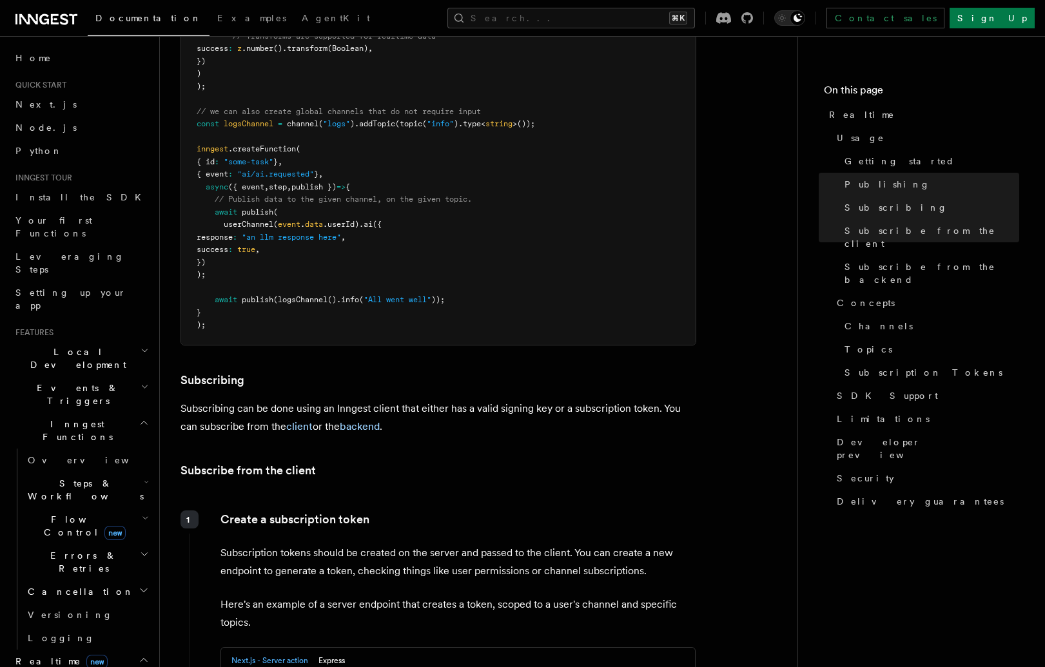
scroll to position [1132, 0]
drag, startPoint x: 413, startPoint y: 419, endPoint x: 413, endPoint y: 437, distance: 17.4
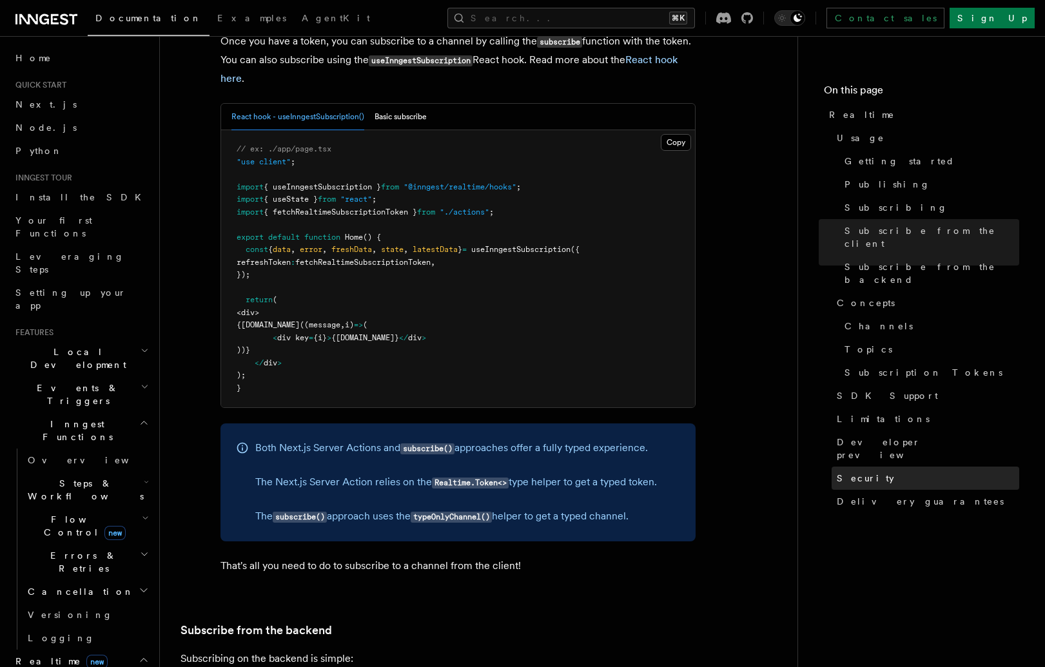
click at [865, 467] on link "Security" at bounding box center [925, 478] width 188 height 23
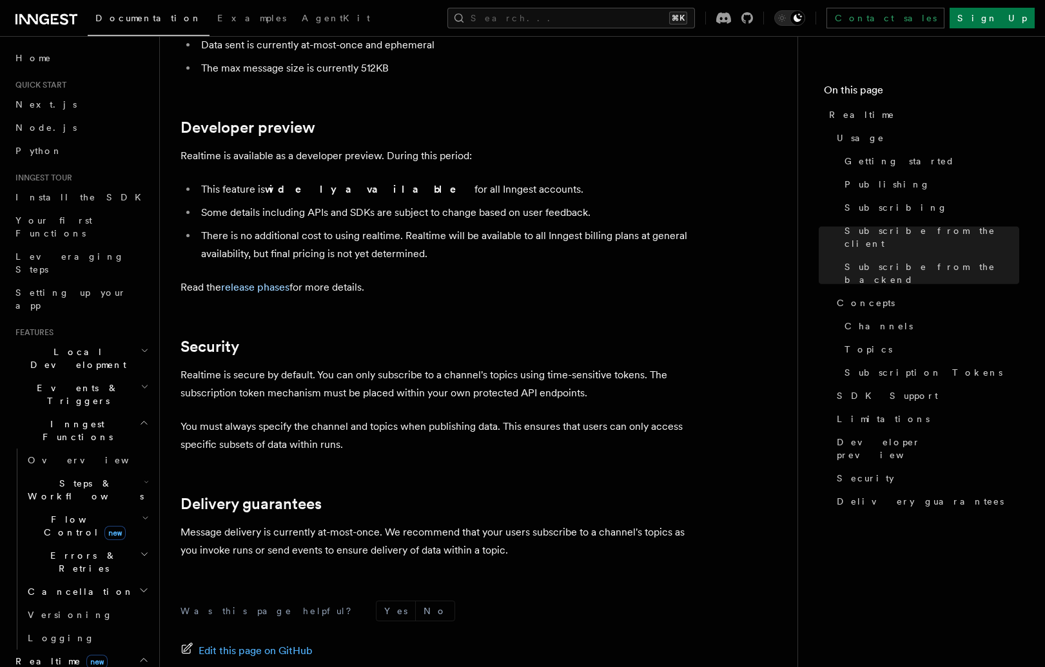
scroll to position [4252, 0]
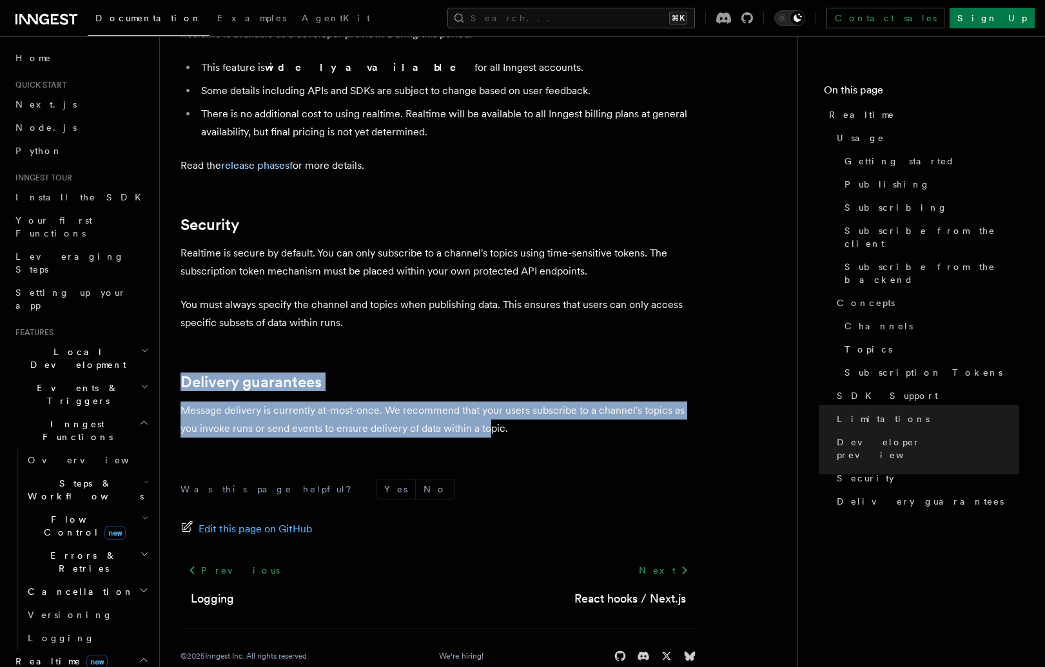
drag, startPoint x: 505, startPoint y: 343, endPoint x: 489, endPoint y: 409, distance: 67.5
drag, startPoint x: 550, startPoint y: 416, endPoint x: 506, endPoint y: 324, distance: 102.0
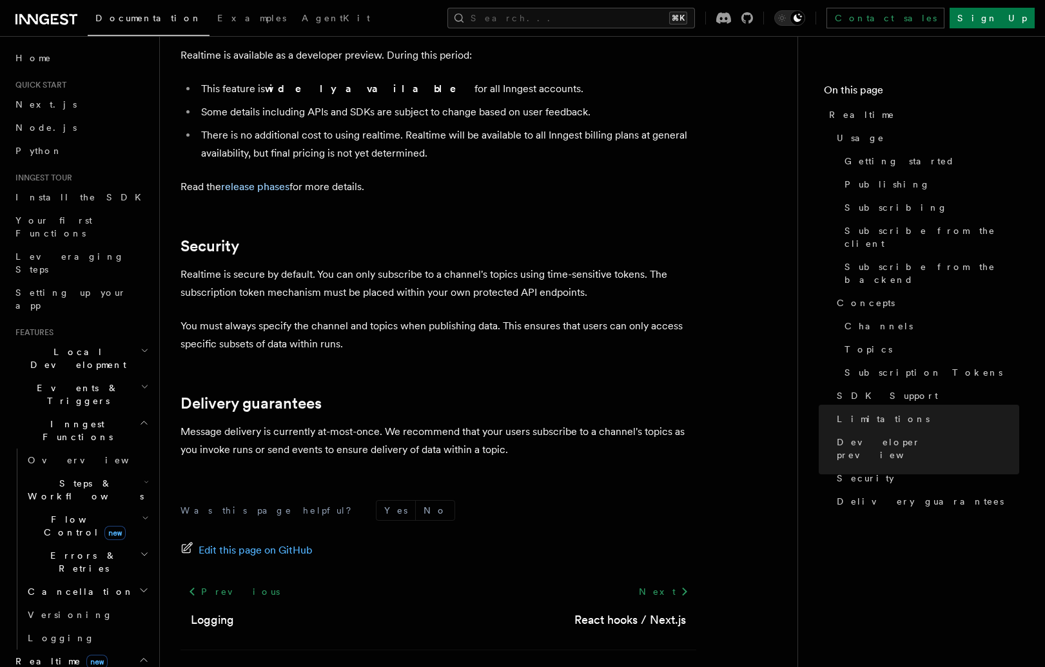
drag, startPoint x: 473, startPoint y: 318, endPoint x: 436, endPoint y: 245, distance: 81.8
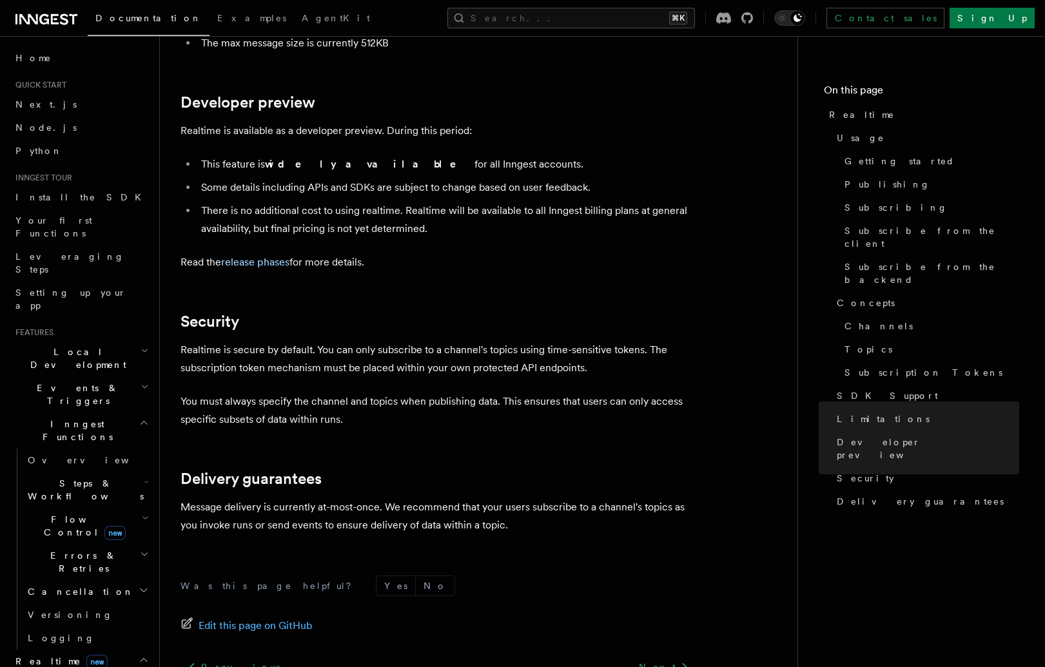
scroll to position [3858, 0]
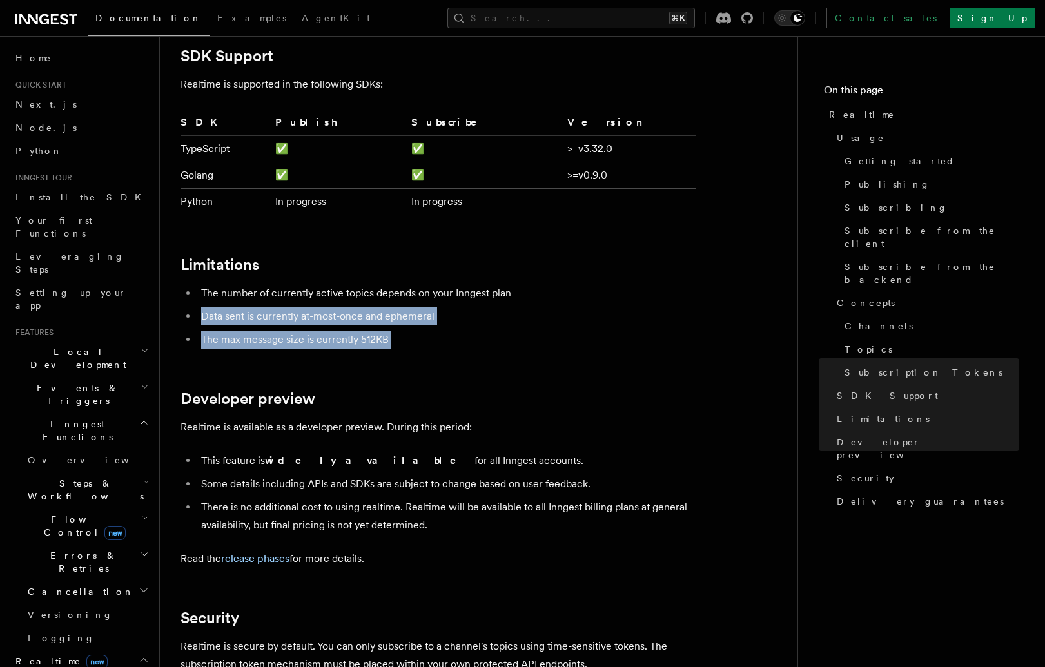
drag, startPoint x: 413, startPoint y: 278, endPoint x: 401, endPoint y: 334, distance: 57.9
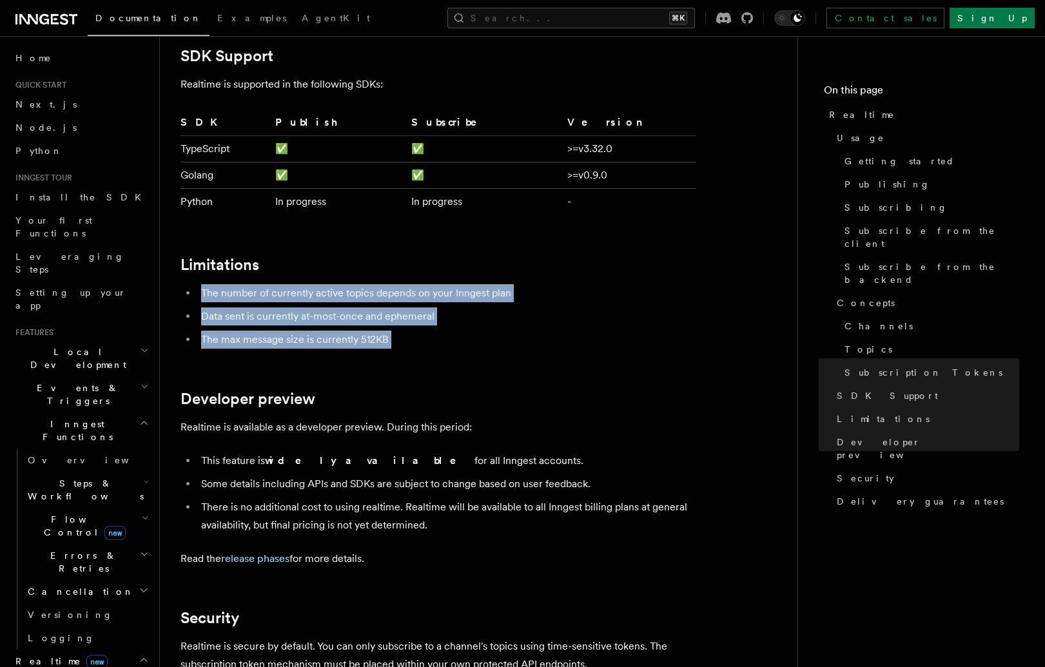
drag, startPoint x: 403, startPoint y: 334, endPoint x: 410, endPoint y: 236, distance: 98.9
drag, startPoint x: 417, startPoint y: 222, endPoint x: 392, endPoint y: 310, distance: 91.8
drag, startPoint x: 417, startPoint y: 276, endPoint x: 403, endPoint y: 219, distance: 58.3
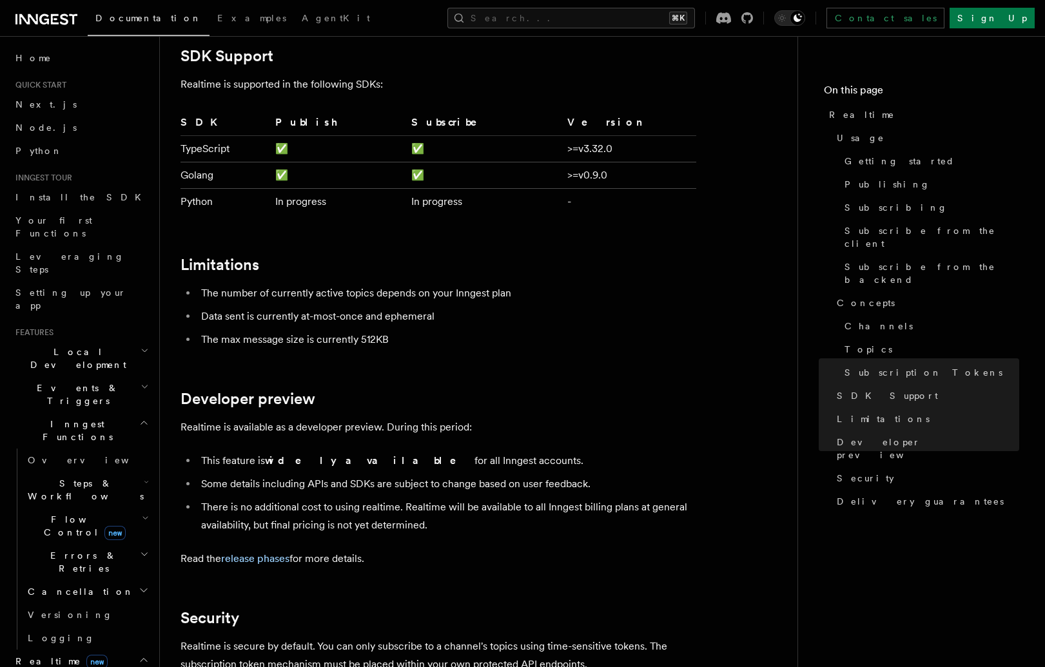
drag, startPoint x: 397, startPoint y: 280, endPoint x: 401, endPoint y: 323, distance: 42.7
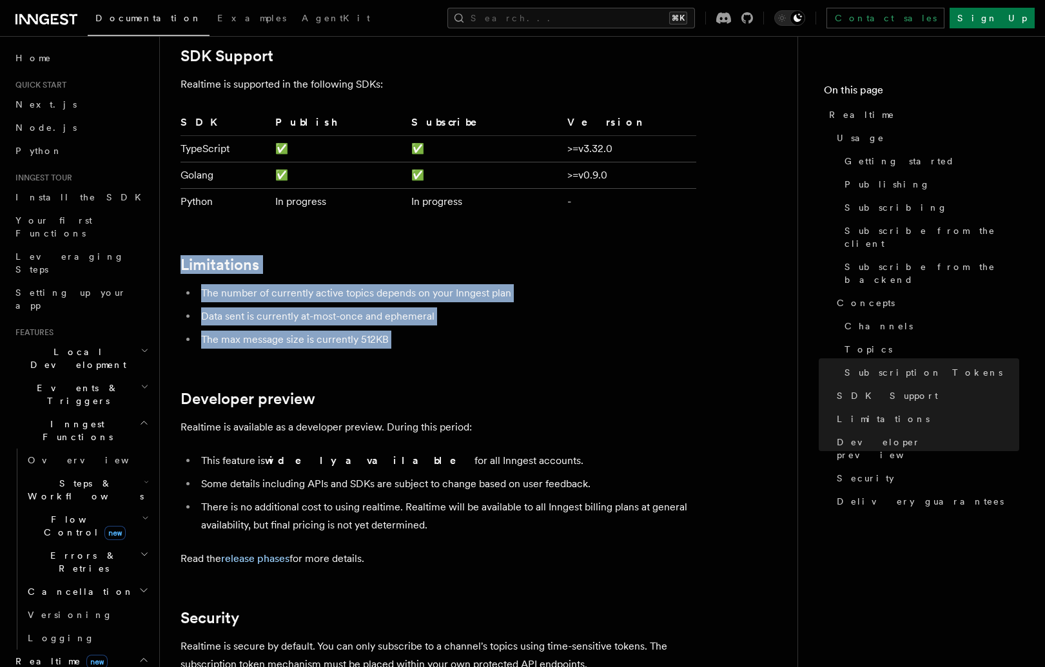
drag, startPoint x: 416, startPoint y: 316, endPoint x: 398, endPoint y: 217, distance: 100.2
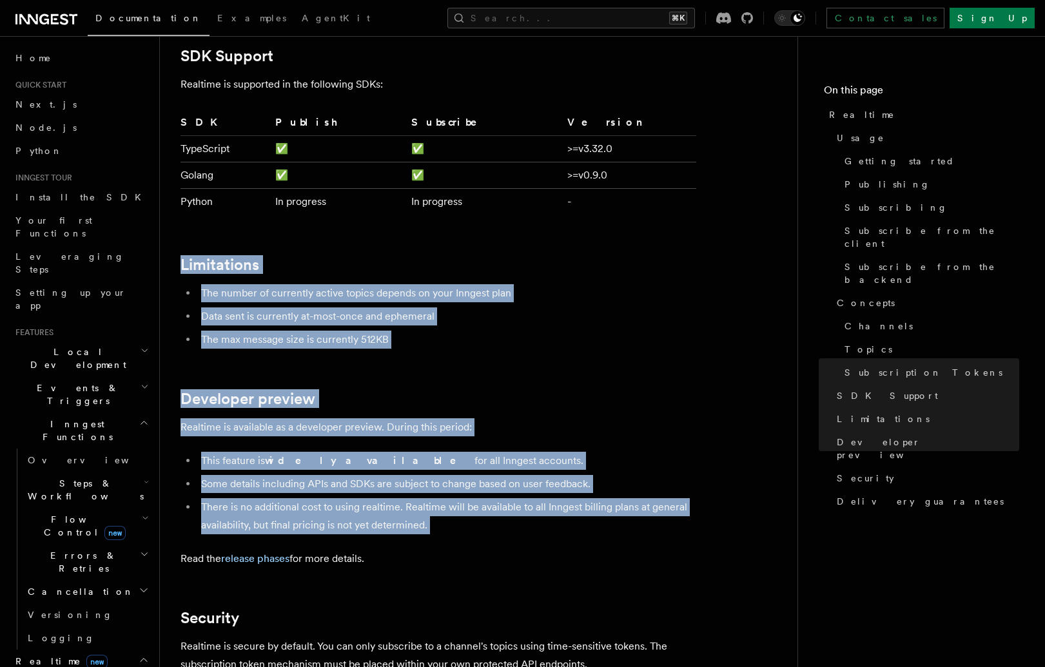
drag, startPoint x: 399, startPoint y: 217, endPoint x: 542, endPoint y: 521, distance: 336.1
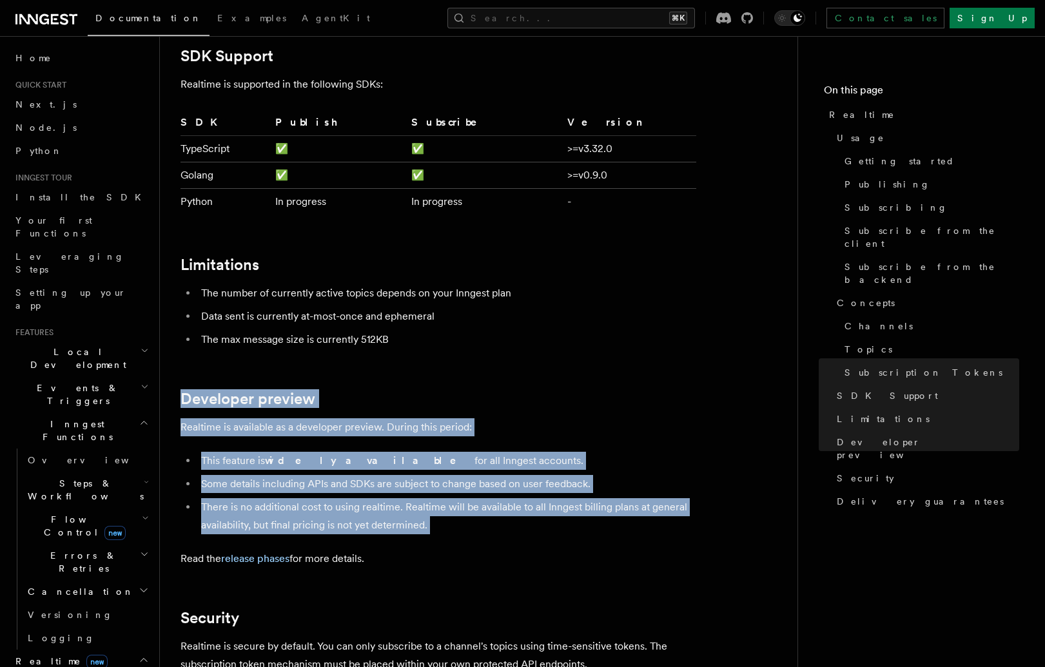
drag, startPoint x: 542, startPoint y: 521, endPoint x: 476, endPoint y: 318, distance: 212.9
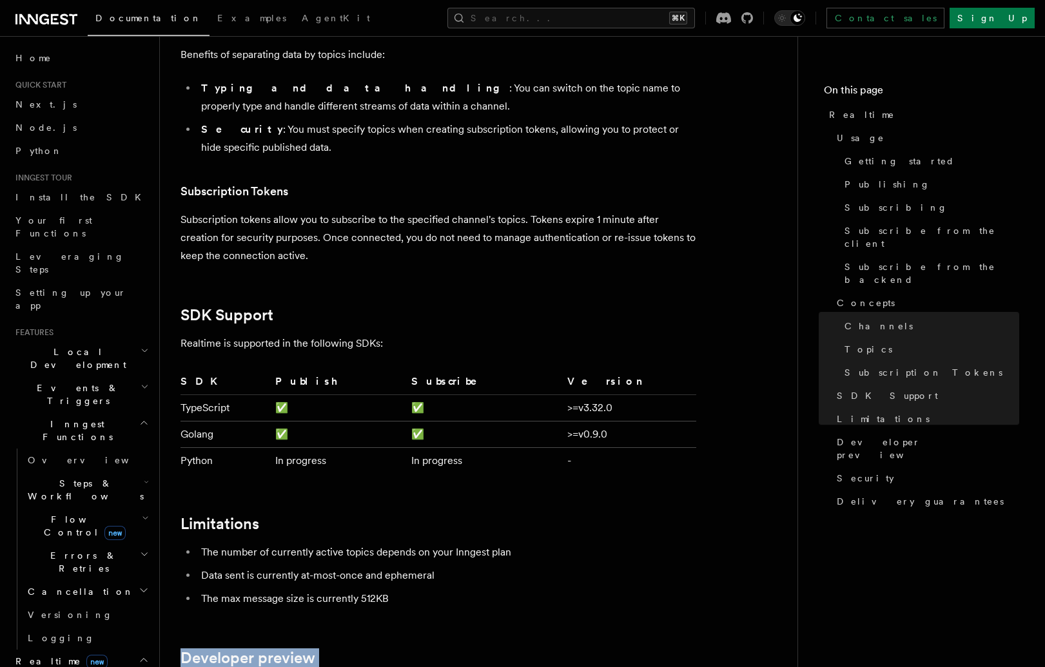
scroll to position [3456, 0]
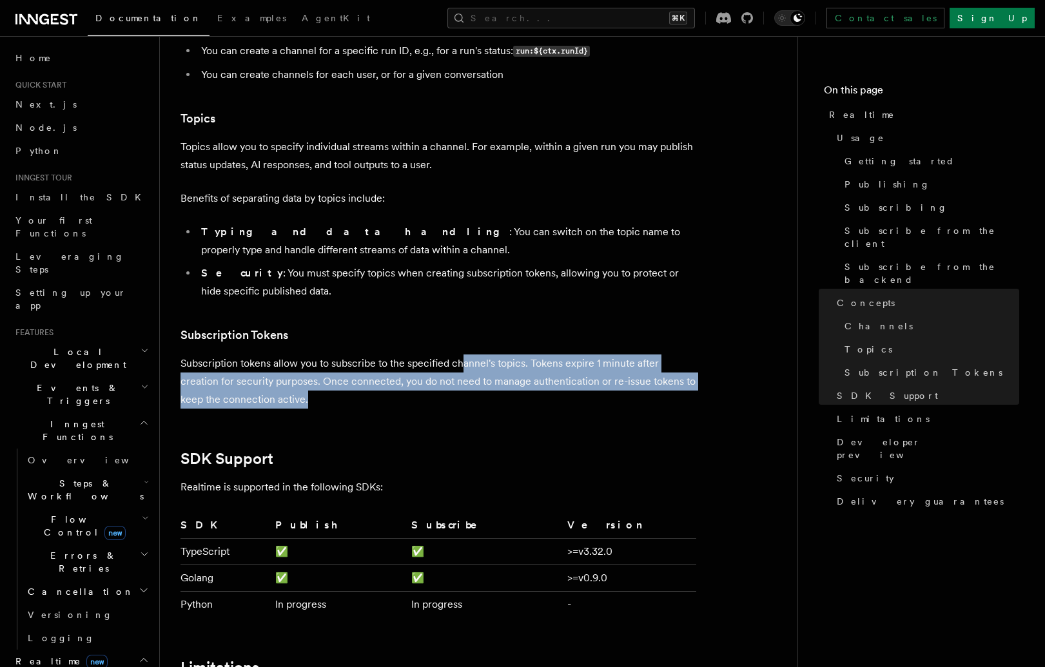
drag, startPoint x: 458, startPoint y: 339, endPoint x: 473, endPoint y: 387, distance: 49.9
click at [463, 378] on p "Subscription tokens allow you to subscribe to the specified channel's topics. T…" at bounding box center [437, 381] width 515 height 54
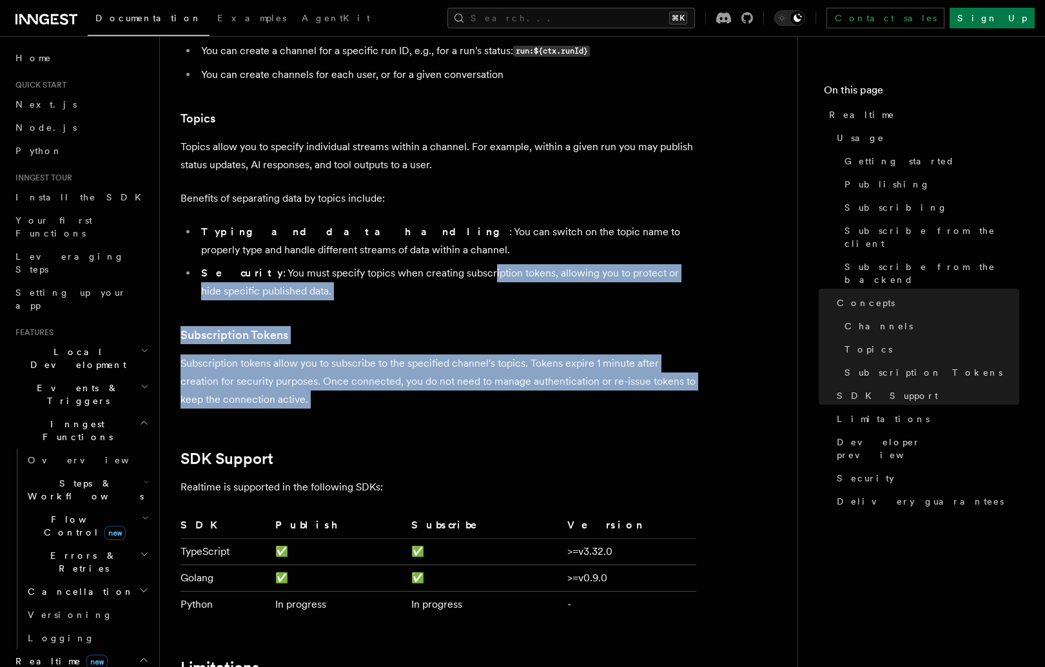
drag, startPoint x: 496, startPoint y: 374, endPoint x: 453, endPoint y: 235, distance: 146.2
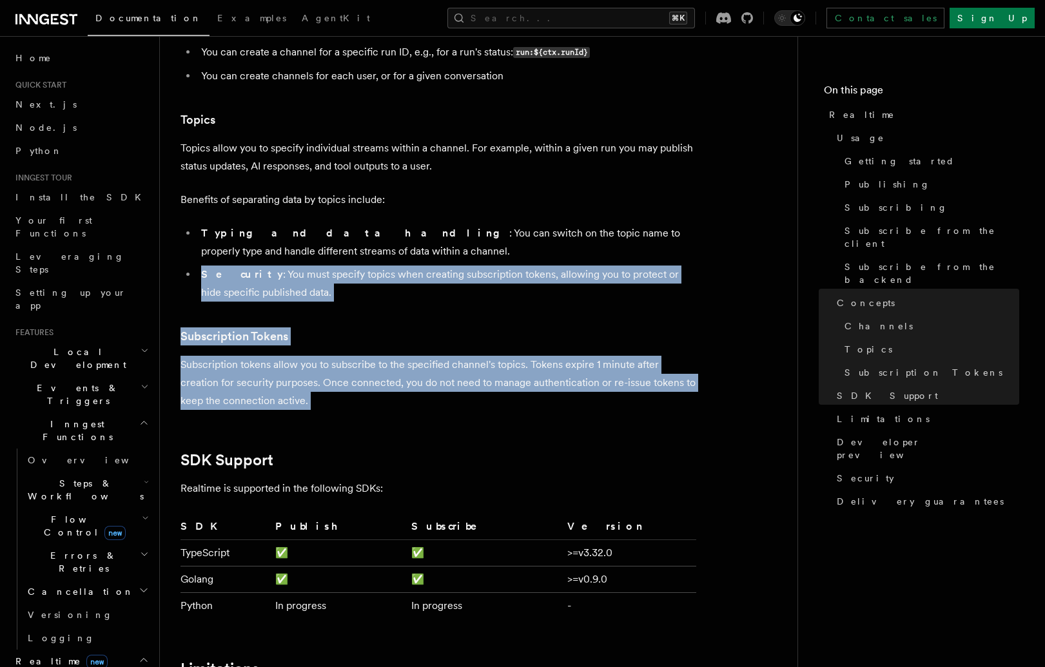
scroll to position [3201, 0]
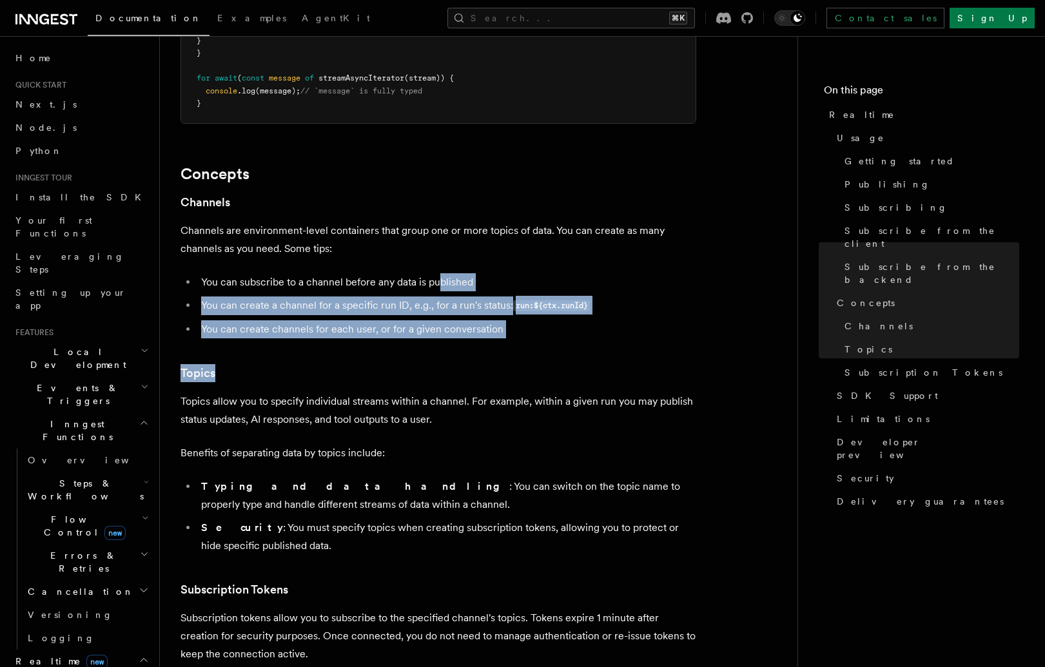
drag, startPoint x: 436, startPoint y: 276, endPoint x: 445, endPoint y: 363, distance: 87.5
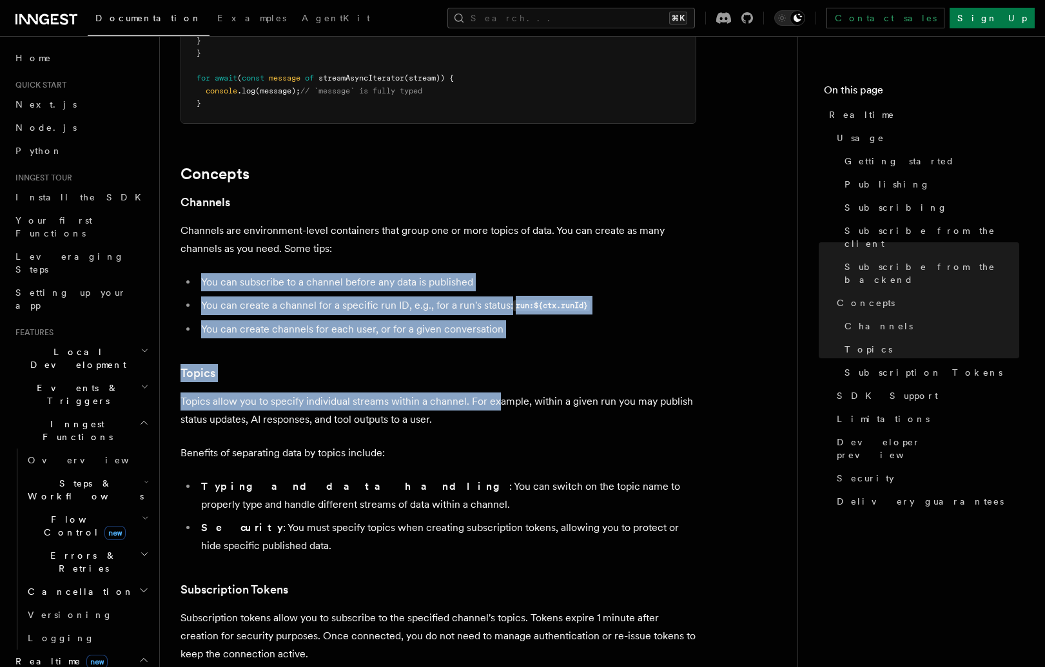
drag, startPoint x: 498, startPoint y: 348, endPoint x: 438, endPoint y: 213, distance: 148.0
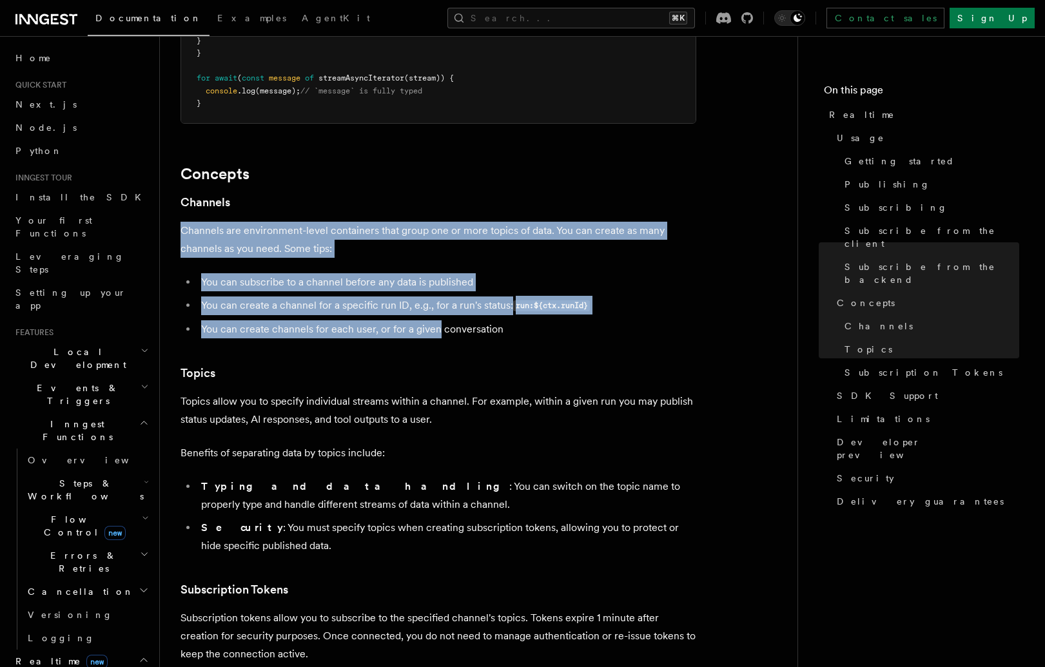
drag, startPoint x: 437, startPoint y: 214, endPoint x: 437, endPoint y: 298, distance: 83.8
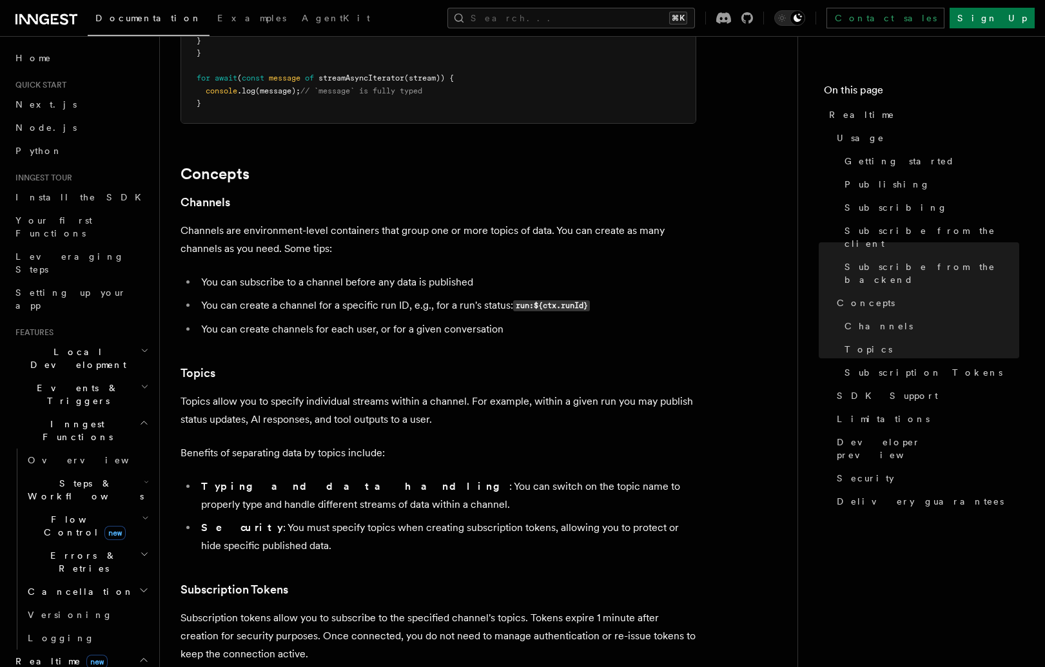
click at [448, 320] on li "You can create channels for each user, or for a given conversation" at bounding box center [446, 329] width 499 height 18
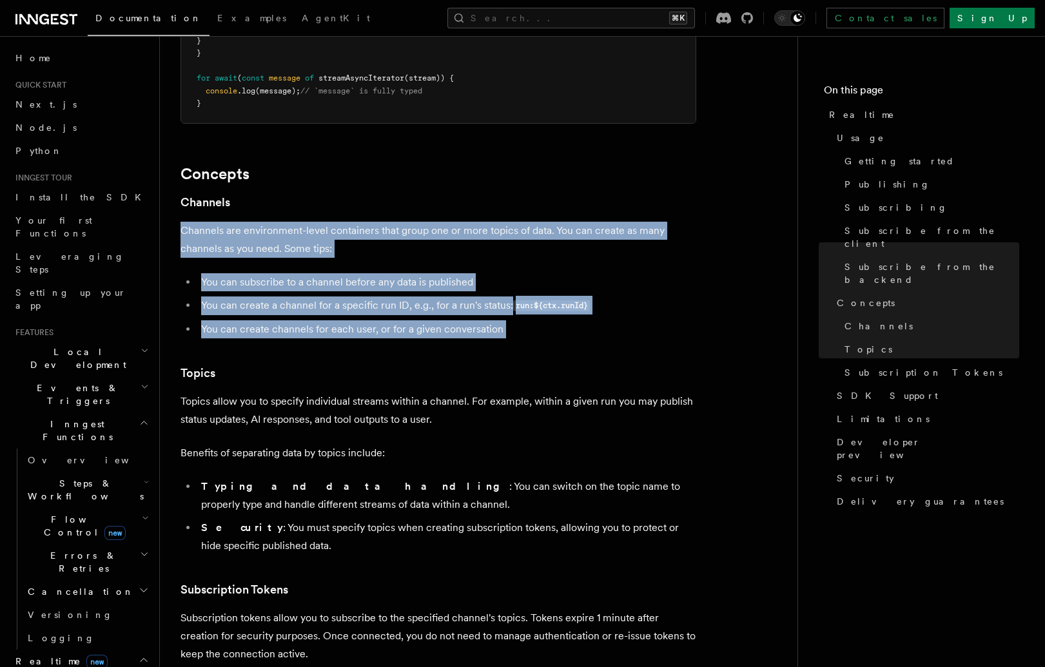
drag, startPoint x: 448, startPoint y: 311, endPoint x: 444, endPoint y: 195, distance: 115.4
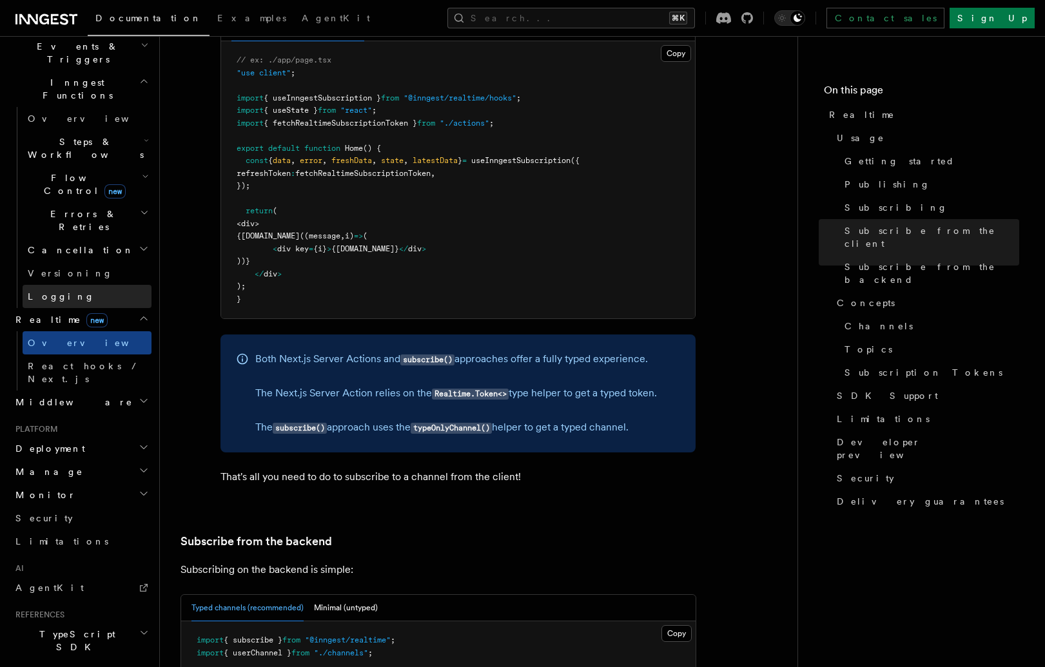
scroll to position [339, 0]
click at [104, 187] on span "new" at bounding box center [114, 194] width 21 height 14
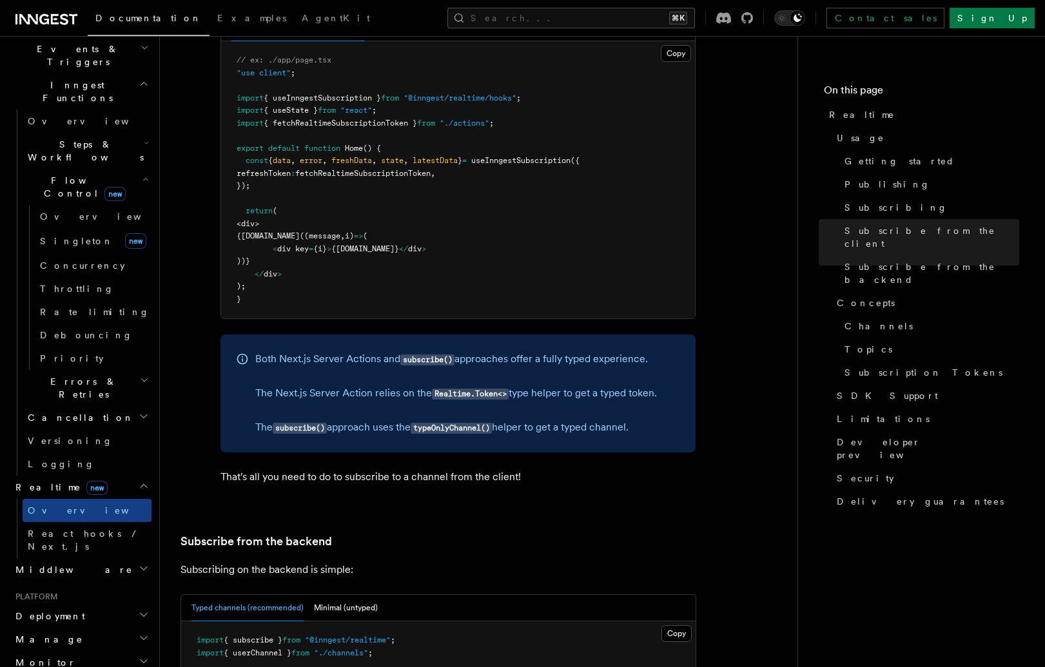
click at [249, 363] on div "Both Next.js Server Actions and subscribe() approaches offer a fully typed expe…" at bounding box center [457, 393] width 475 height 118
